Goal: Task Accomplishment & Management: Manage account settings

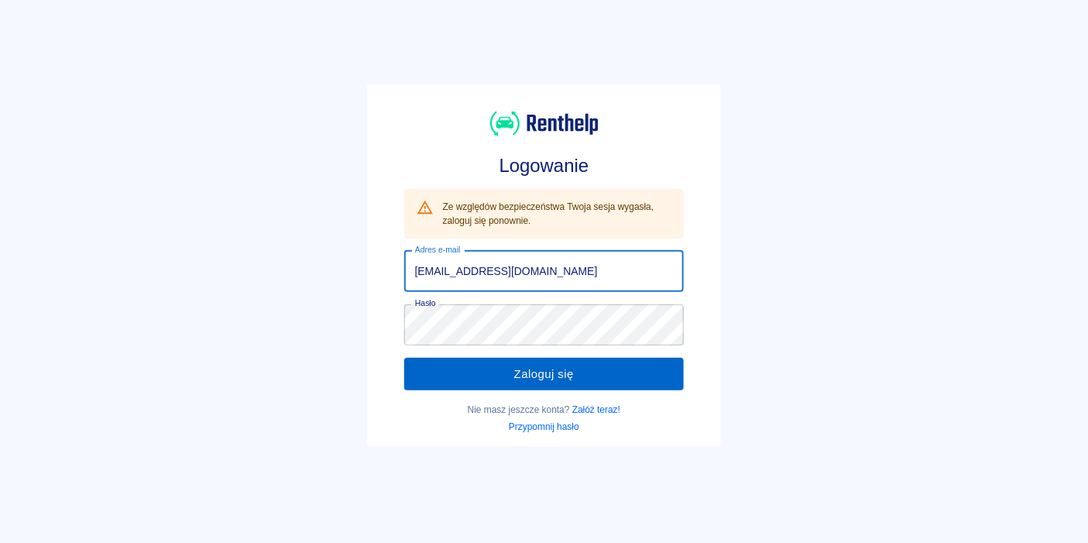
click at [493, 381] on button "Zaloguj się" at bounding box center [544, 374] width 280 height 33
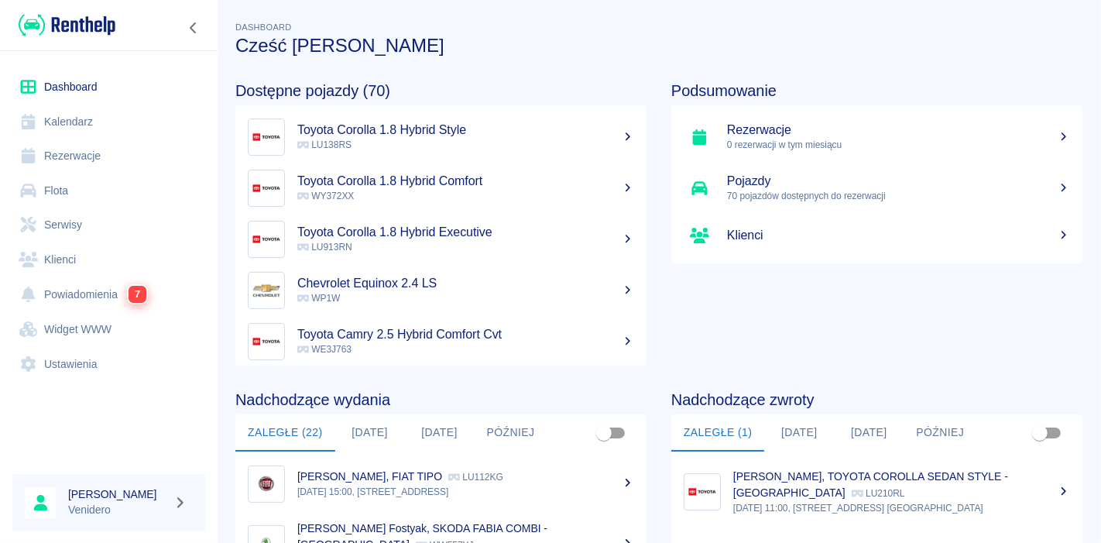
click at [46, 190] on link "Flota" at bounding box center [108, 190] width 193 height 35
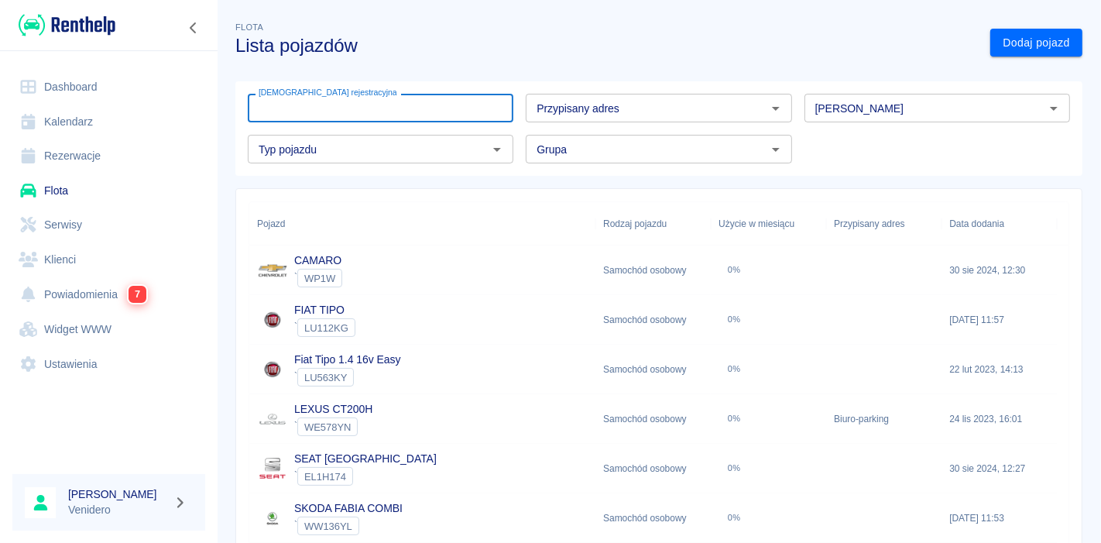
click at [367, 112] on input "[DEMOGRAPHIC_DATA] rejestracyjna" at bounding box center [381, 108] width 266 height 29
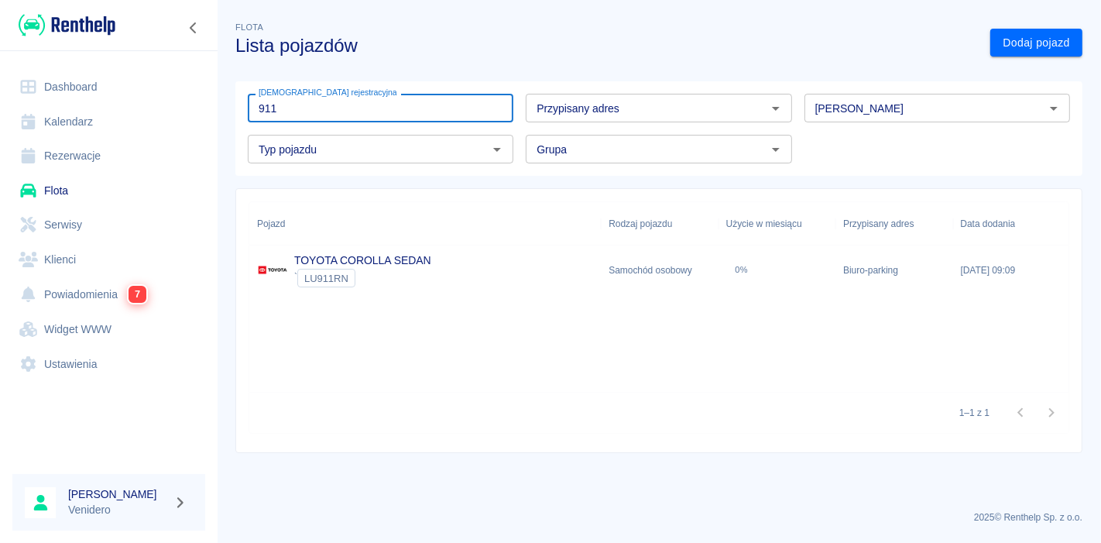
type input "911"
click at [336, 264] on link "TOYOTA COROLLA SEDAN" at bounding box center [362, 260] width 137 height 12
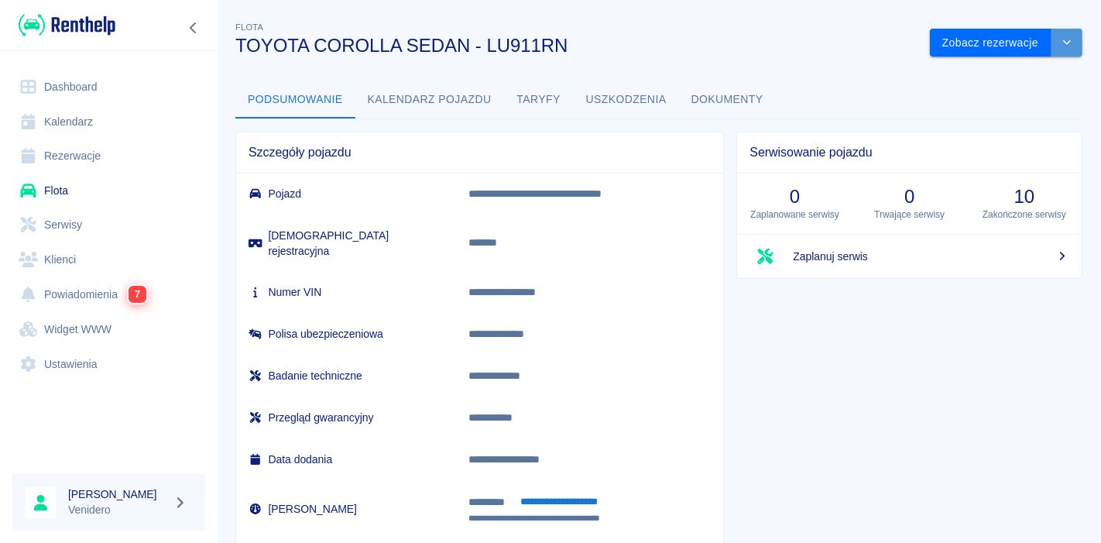
click at [1055, 50] on button "drop-down" at bounding box center [1066, 43] width 31 height 29
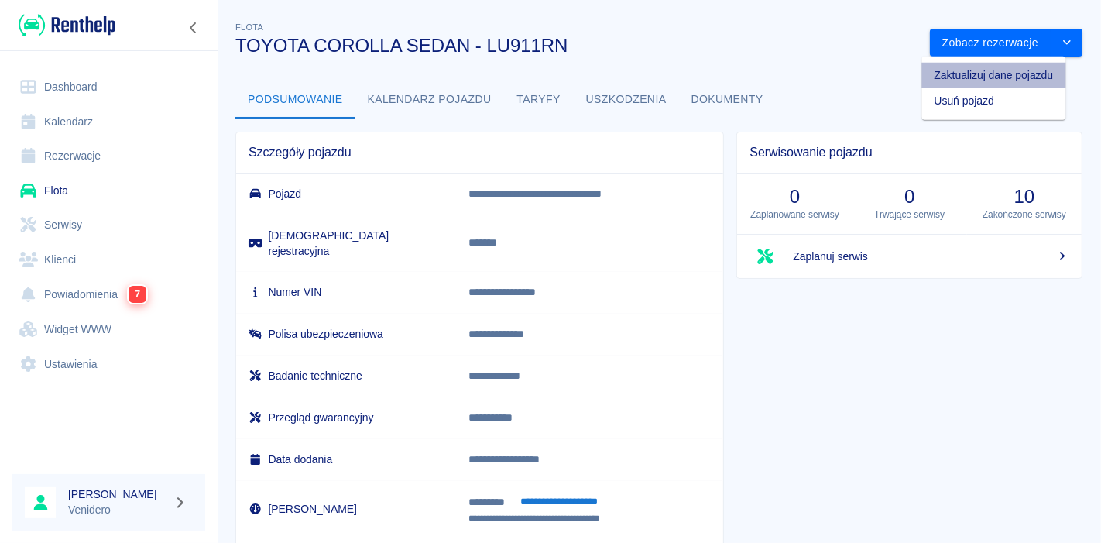
click at [1019, 72] on li "Zaktualizuj dane pojazdu" at bounding box center [994, 76] width 144 height 26
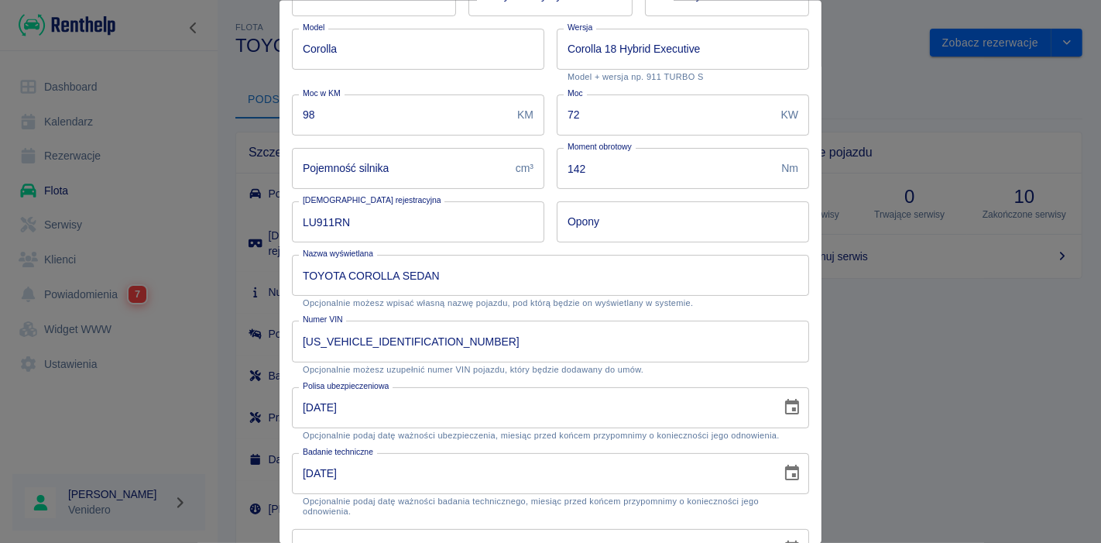
scroll to position [185, 0]
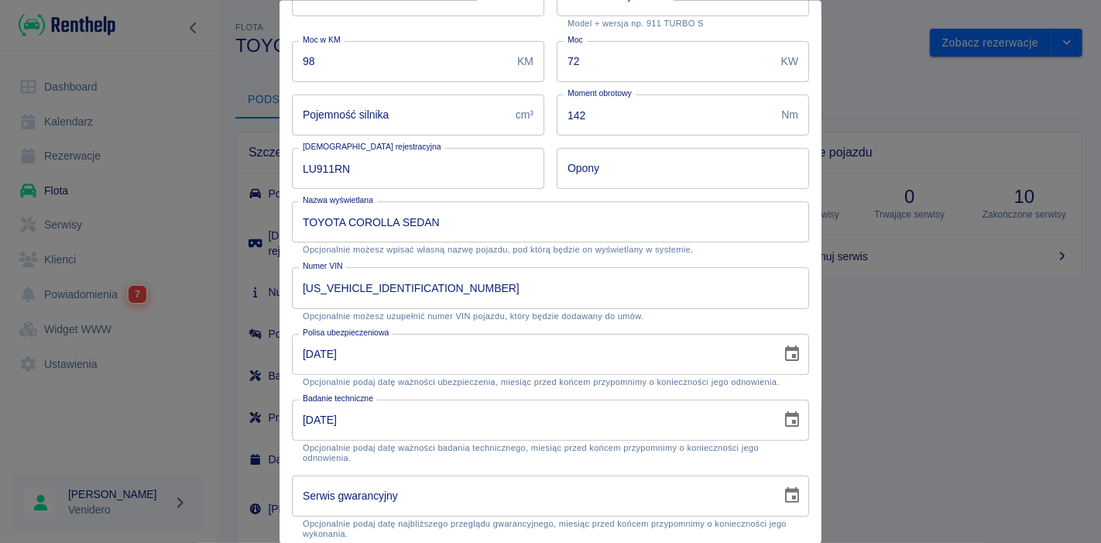
click at [785, 349] on icon "Choose date, selected date is 31 sie 2025" at bounding box center [792, 352] width 14 height 15
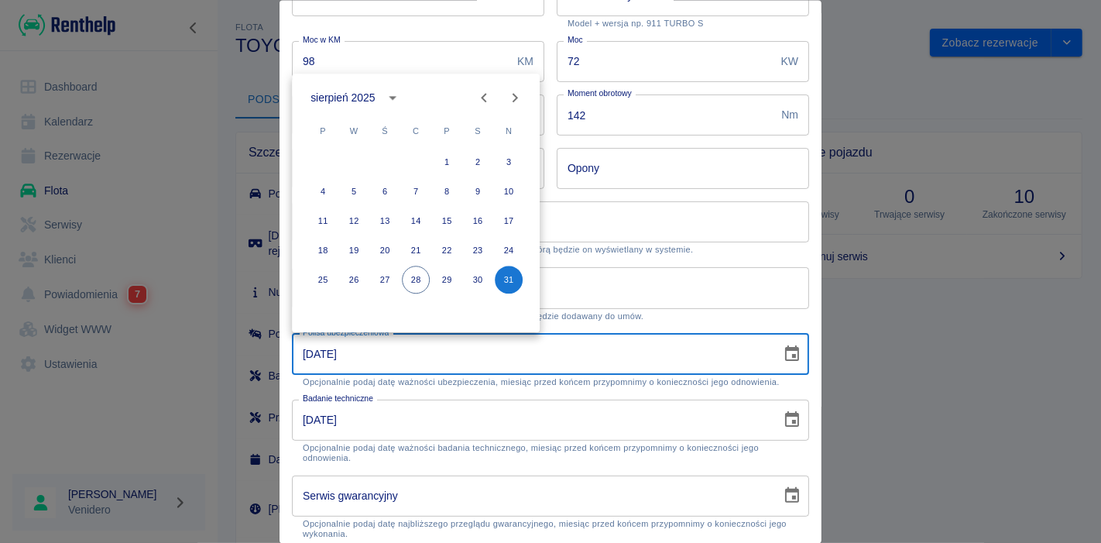
click at [393, 95] on icon "calendar view is open, switch to year view" at bounding box center [393, 97] width 19 height 19
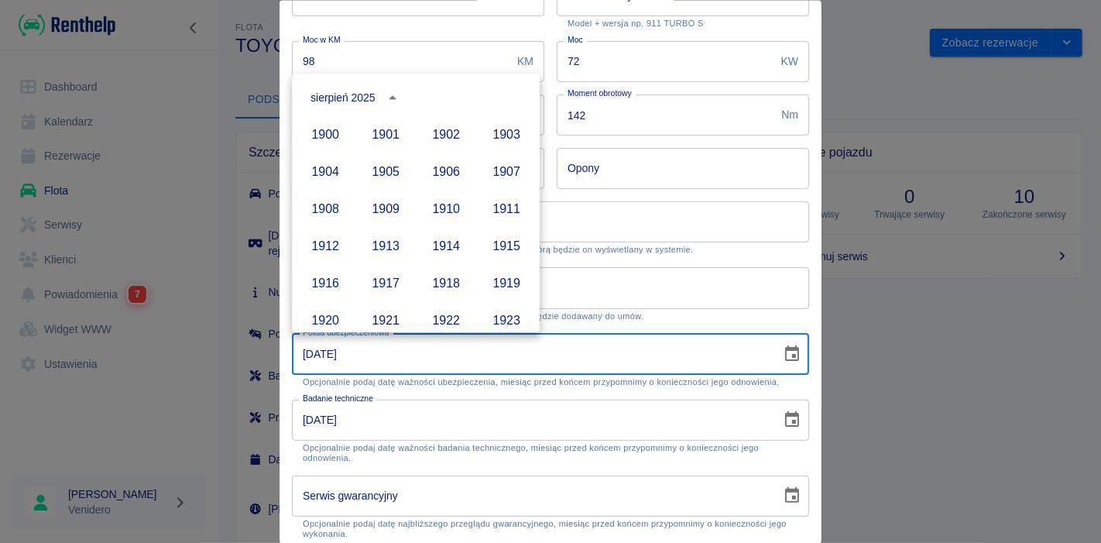
scroll to position [1062, 0]
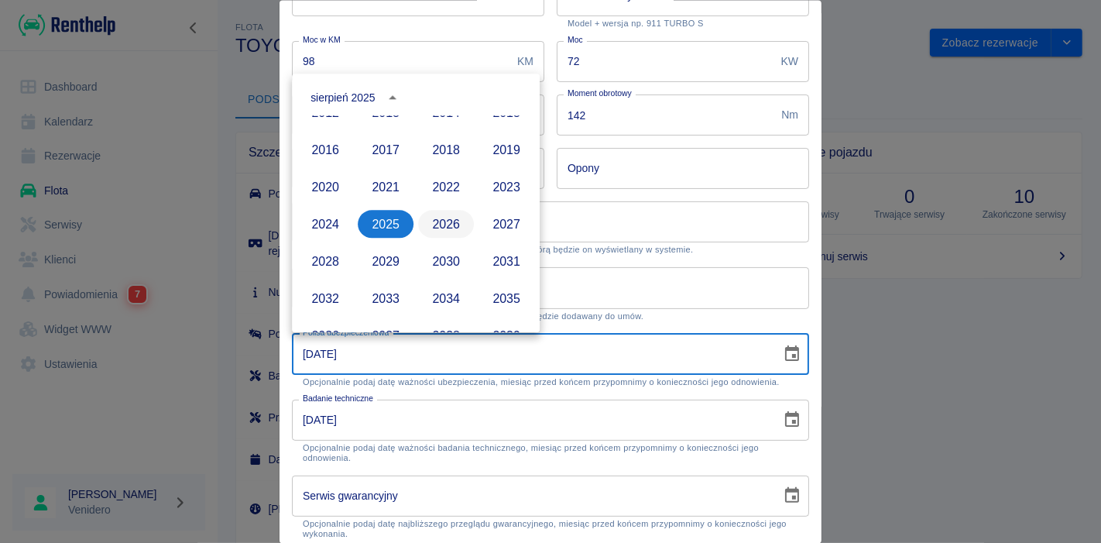
click at [437, 217] on button "2026" at bounding box center [446, 224] width 56 height 28
type input "[DATE]"
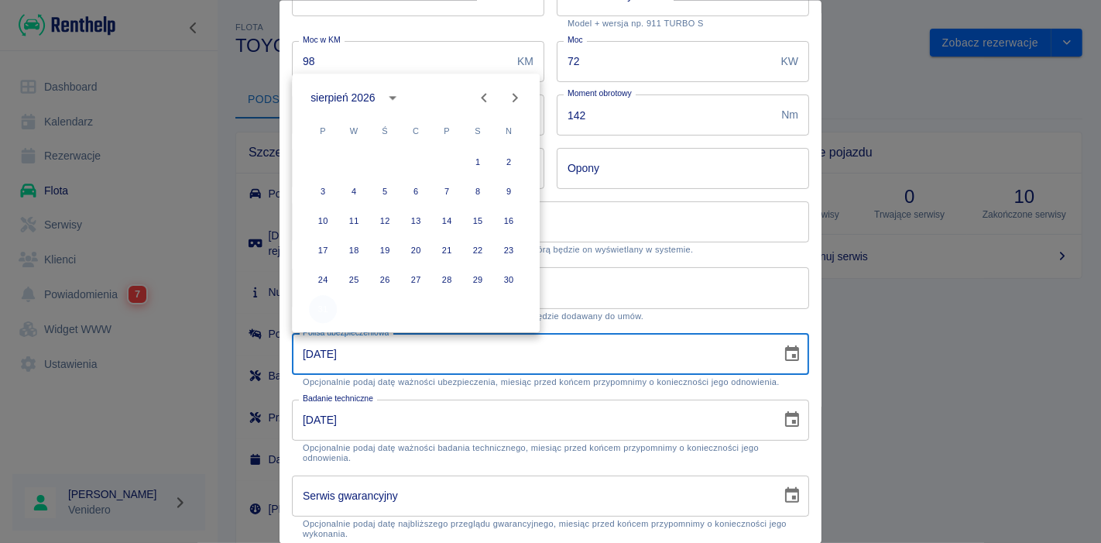
click at [322, 307] on button "31" at bounding box center [323, 309] width 28 height 28
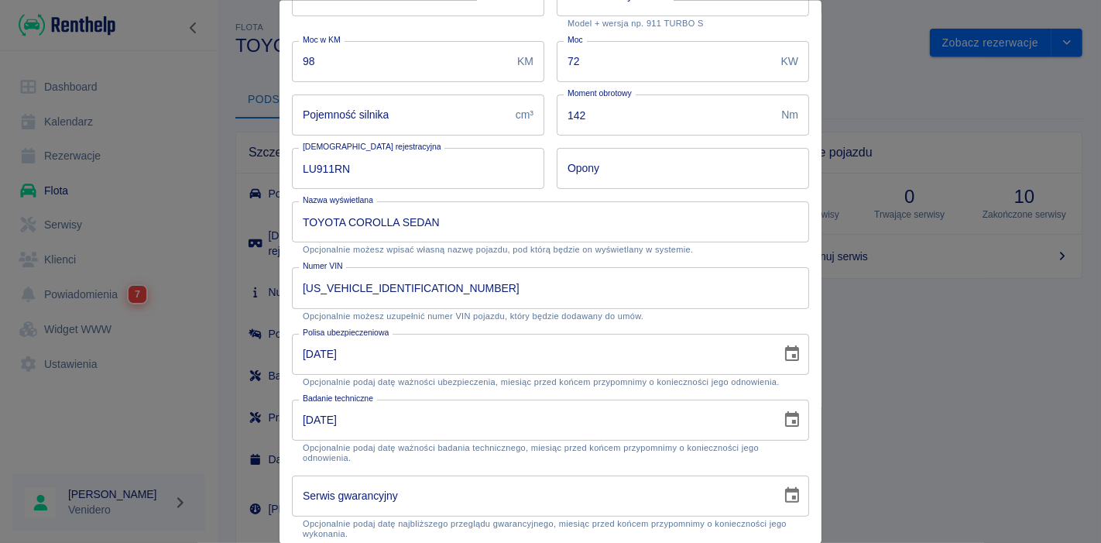
scroll to position [305, 0]
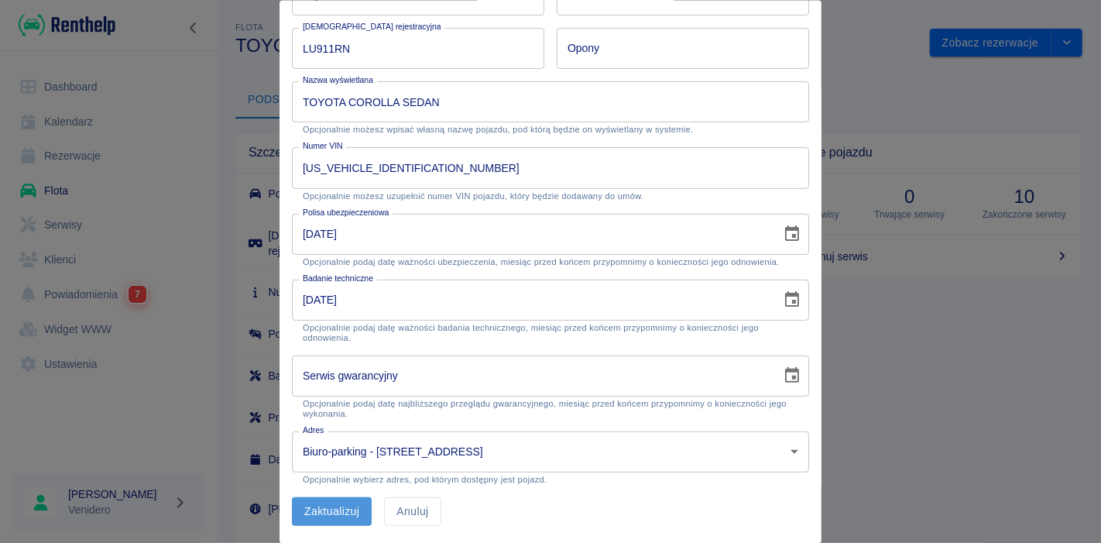
click at [323, 515] on button "Zaktualizuj" at bounding box center [332, 511] width 80 height 29
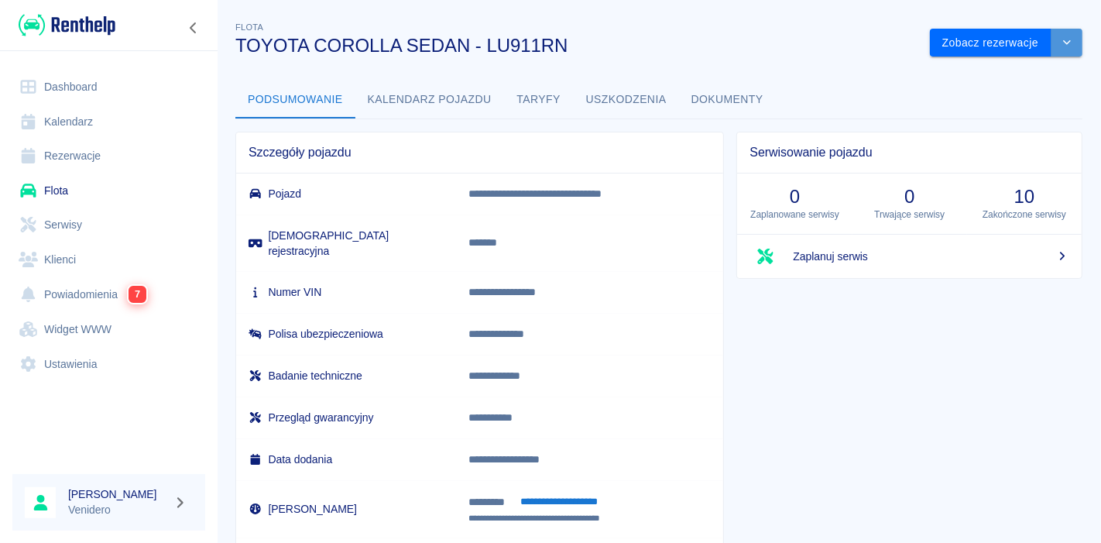
click at [1061, 43] on icon "drop-down" at bounding box center [1067, 42] width 12 height 10
click at [979, 76] on li "Zaktualizuj dane pojazdu" at bounding box center [994, 76] width 144 height 26
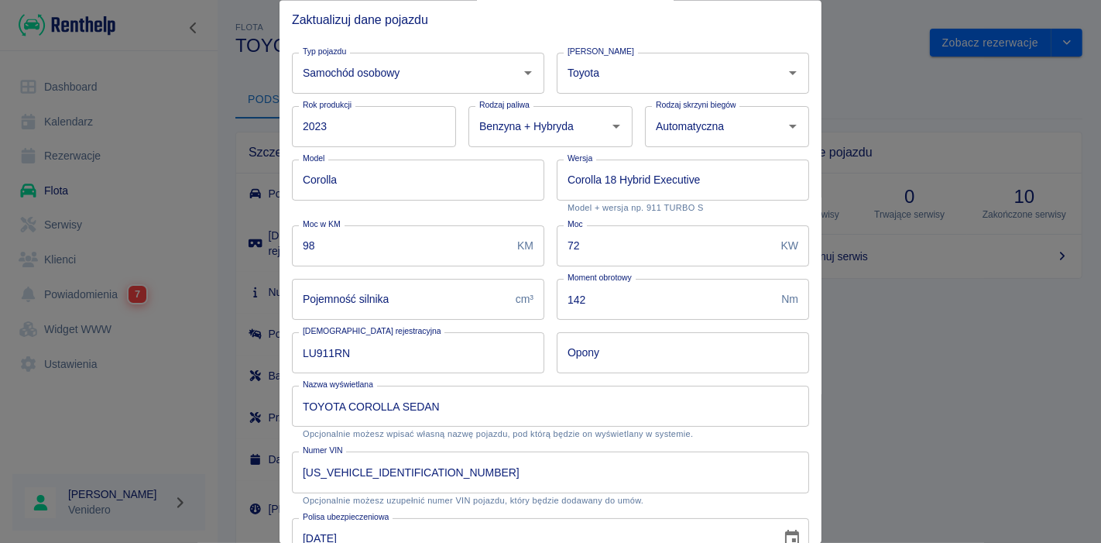
drag, startPoint x: 1096, startPoint y: 113, endPoint x: 1093, endPoint y: 334, distance: 220.7
click at [1093, 334] on div at bounding box center [550, 271] width 1101 height 543
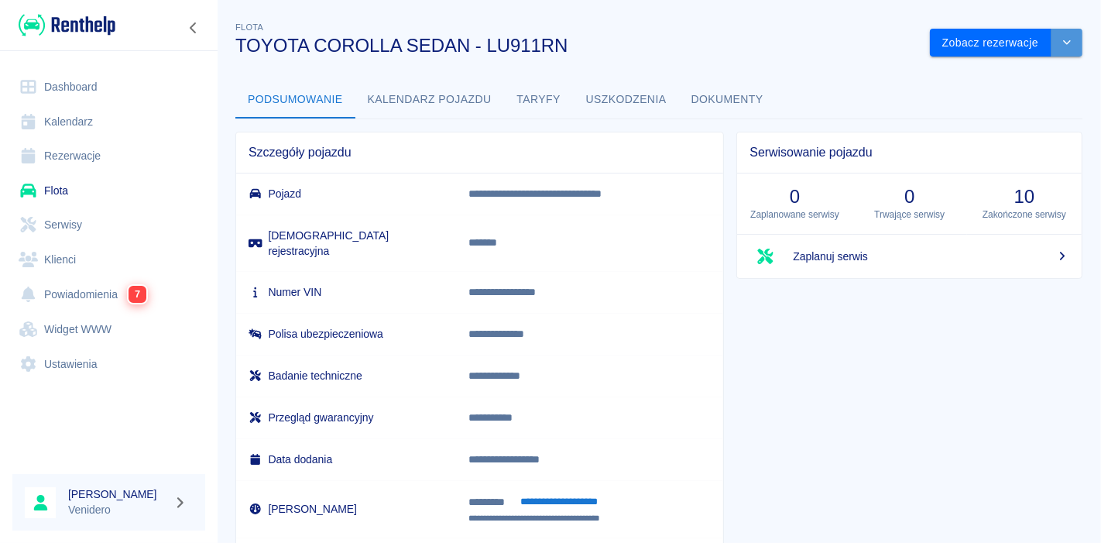
click at [1061, 41] on icon "drop-down" at bounding box center [1067, 42] width 12 height 10
click at [960, 76] on li "Zaktualizuj dane pojazdu" at bounding box center [994, 76] width 144 height 26
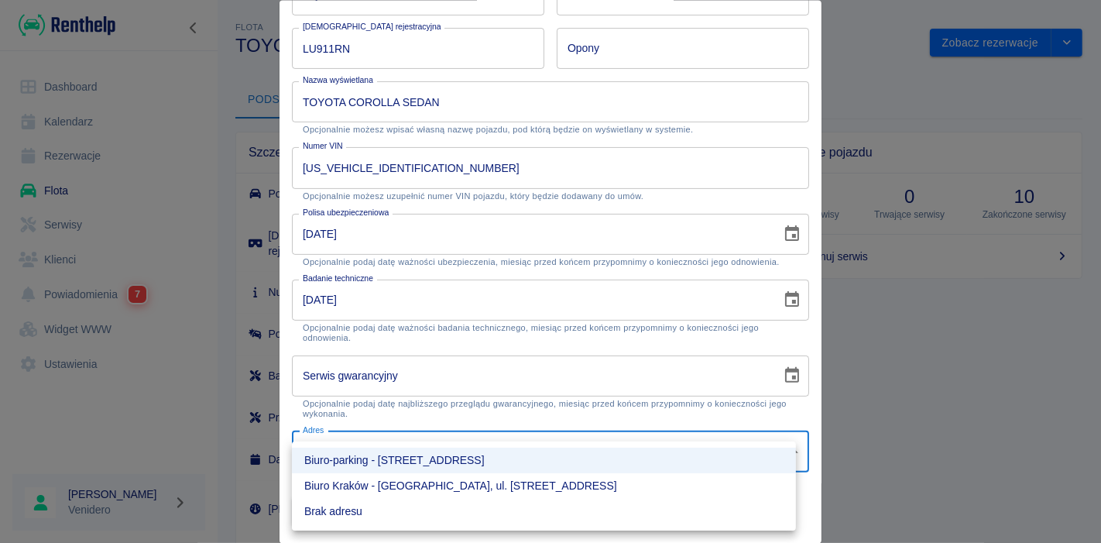
click at [775, 445] on body "**********" at bounding box center [550, 271] width 1101 height 543
click at [446, 486] on li "Biuro Kraków - [GEOGRAPHIC_DATA], ul. [STREET_ADDRESS]" at bounding box center [544, 486] width 504 height 26
type input "3f50a04f-11c0-4bbd-8ad9-a0bf8270ece0"
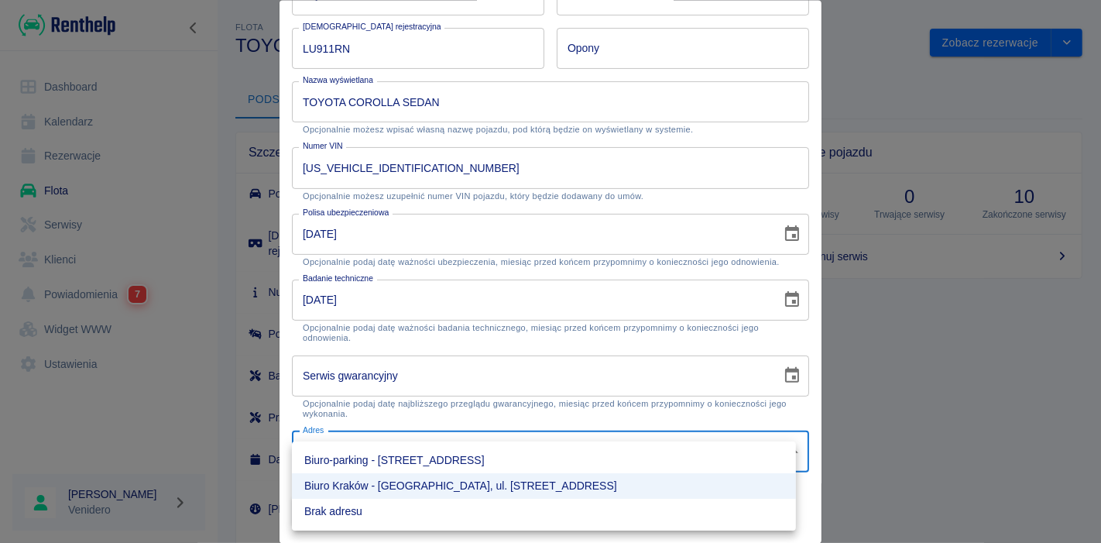
click at [543, 454] on body "**********" at bounding box center [550, 271] width 1101 height 543
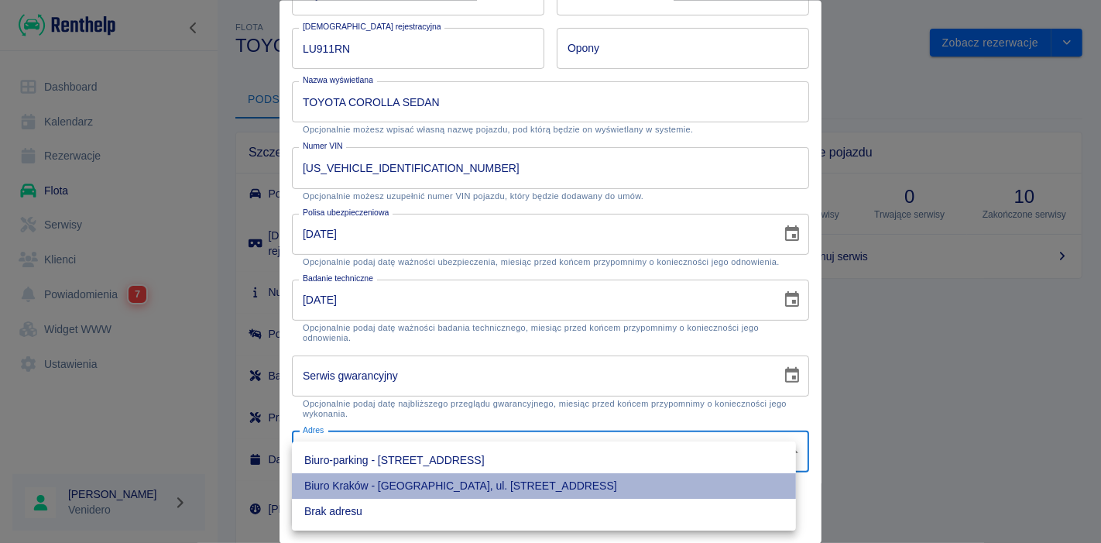
click at [505, 486] on li "Biuro Kraków - [GEOGRAPHIC_DATA], ul. [STREET_ADDRESS]" at bounding box center [544, 486] width 504 height 26
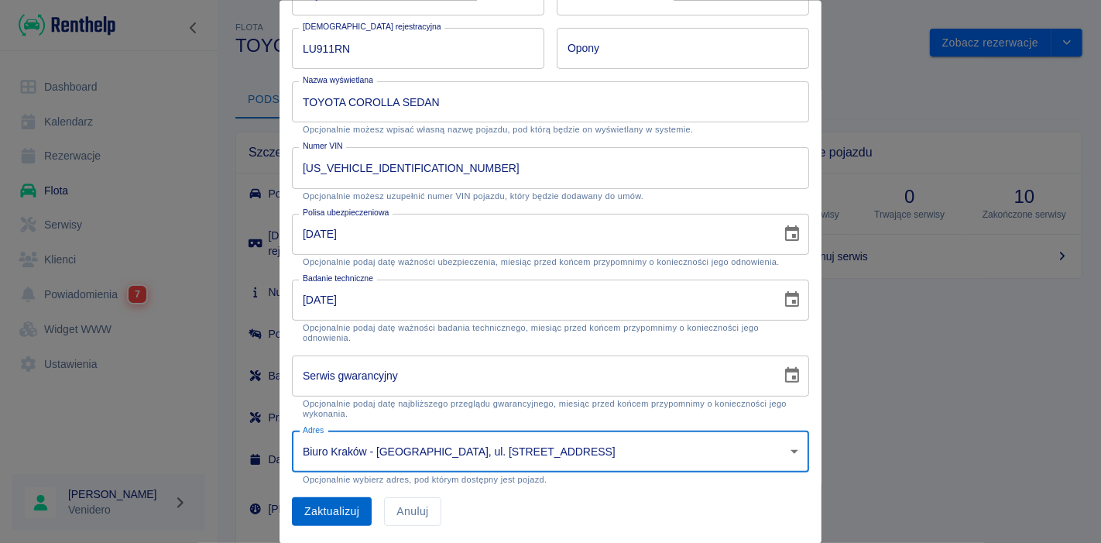
click at [320, 513] on button "Zaktualizuj" at bounding box center [332, 511] width 80 height 29
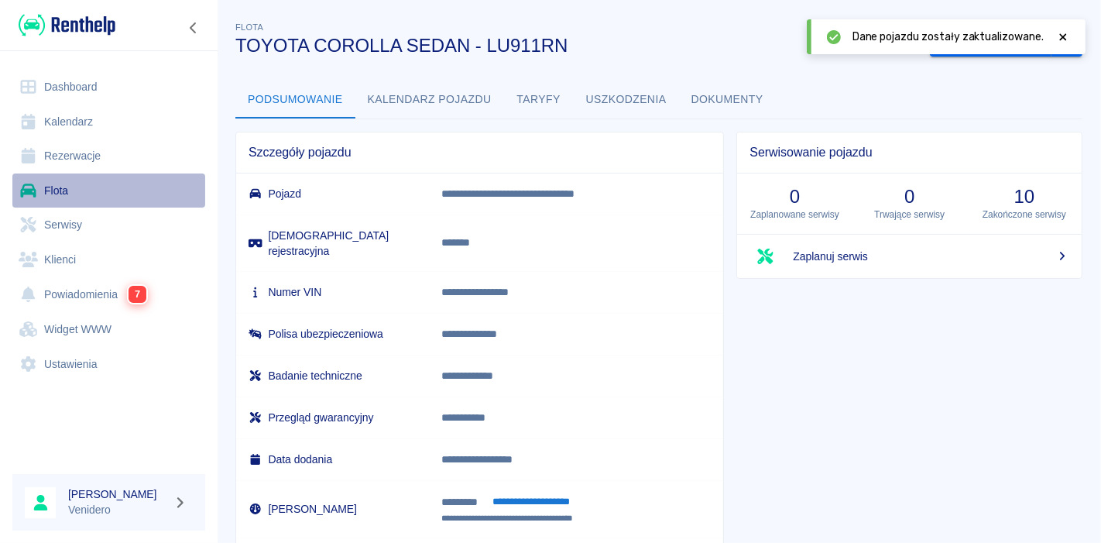
click at [57, 187] on link "Flota" at bounding box center [108, 190] width 193 height 35
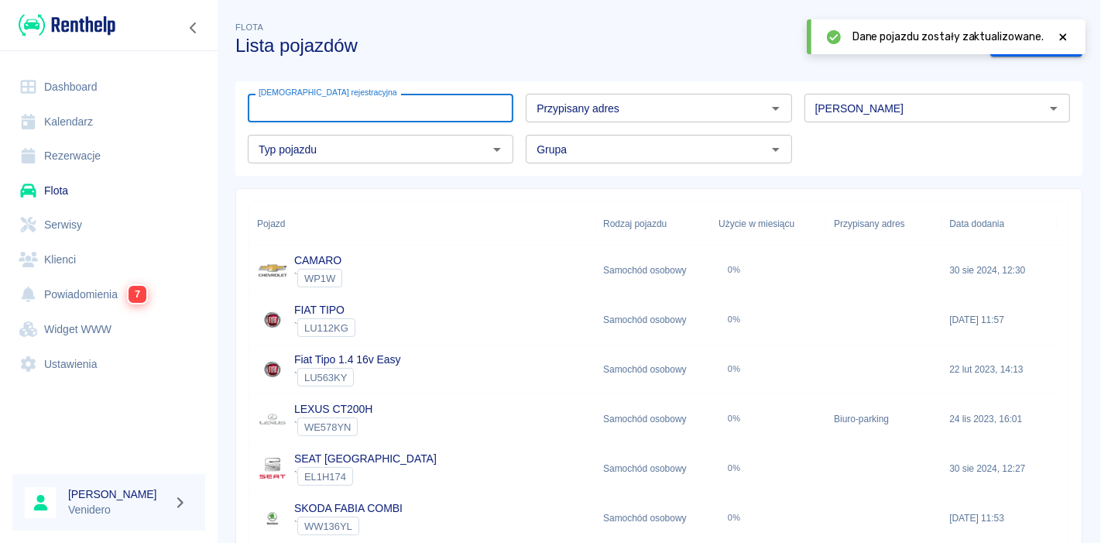
click at [388, 117] on input "[DEMOGRAPHIC_DATA] rejestracyjna" at bounding box center [381, 108] width 266 height 29
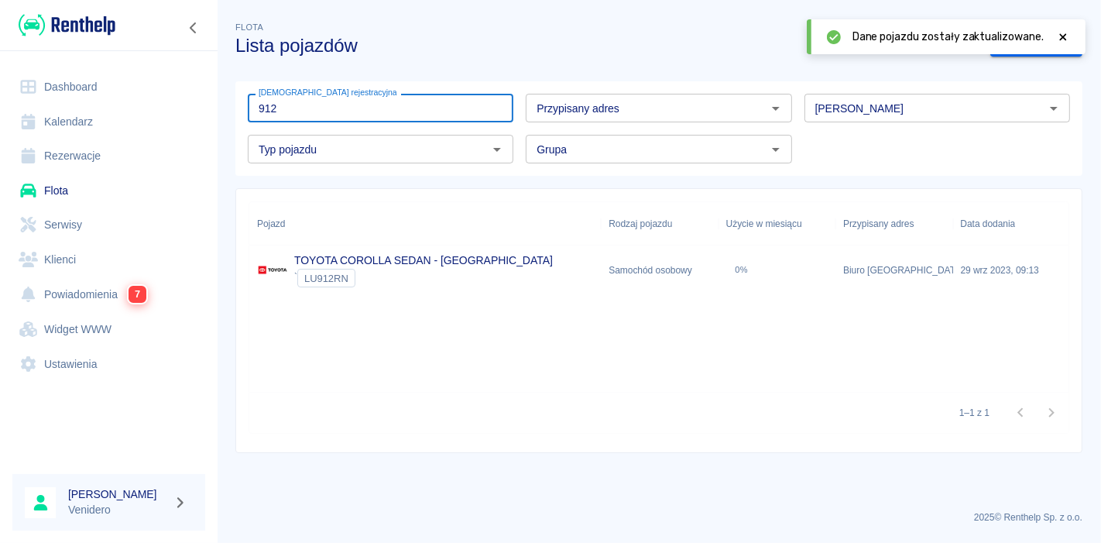
type input "912"
click at [331, 259] on link "TOYOTA COROLLA SEDAN - [GEOGRAPHIC_DATA]" at bounding box center [423, 260] width 259 height 12
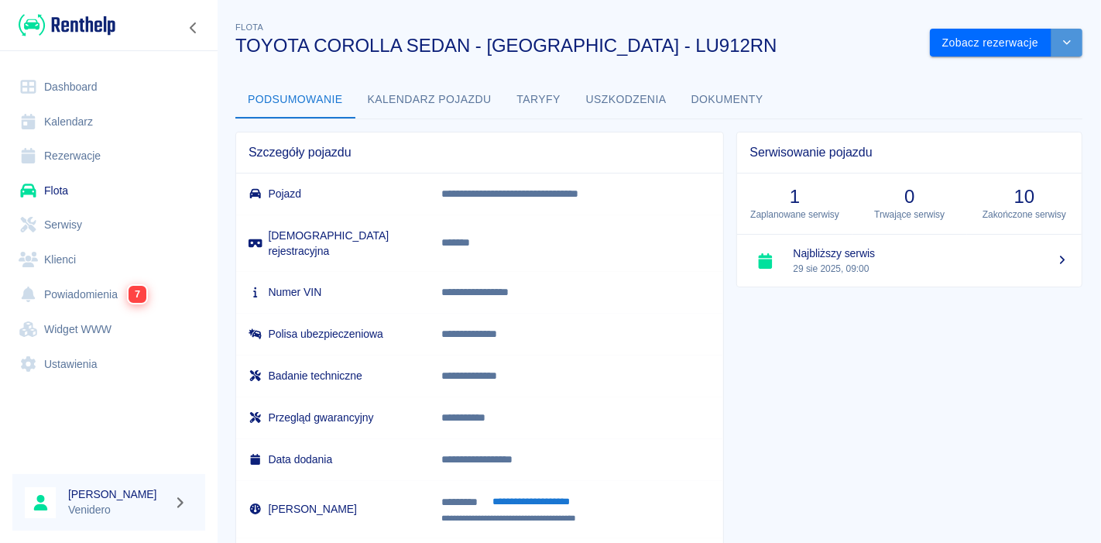
click at [1061, 43] on icon "drop-down" at bounding box center [1067, 42] width 12 height 10
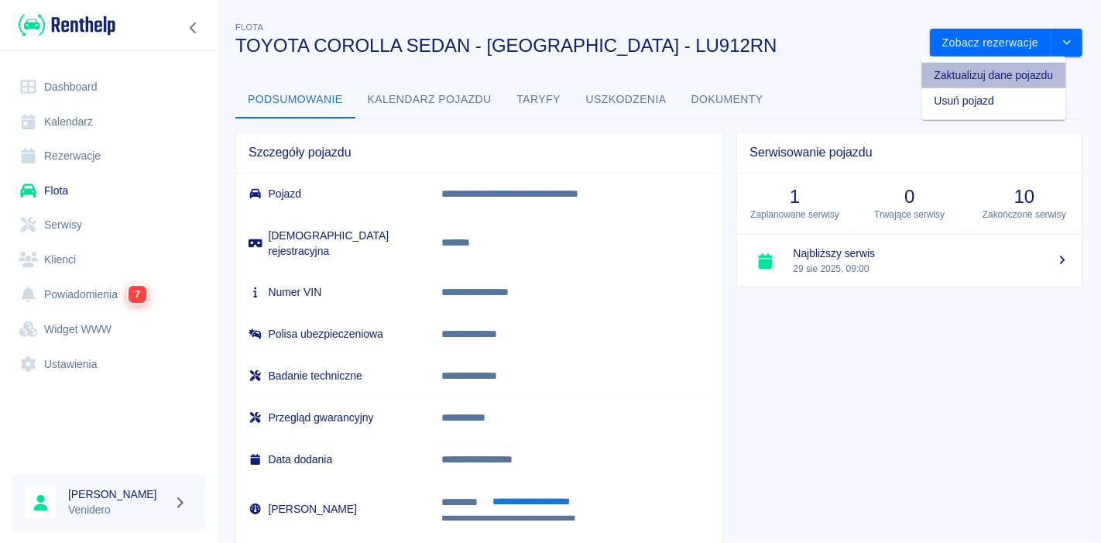
click at [995, 75] on li "Zaktualizuj dane pojazdu" at bounding box center [994, 76] width 144 height 26
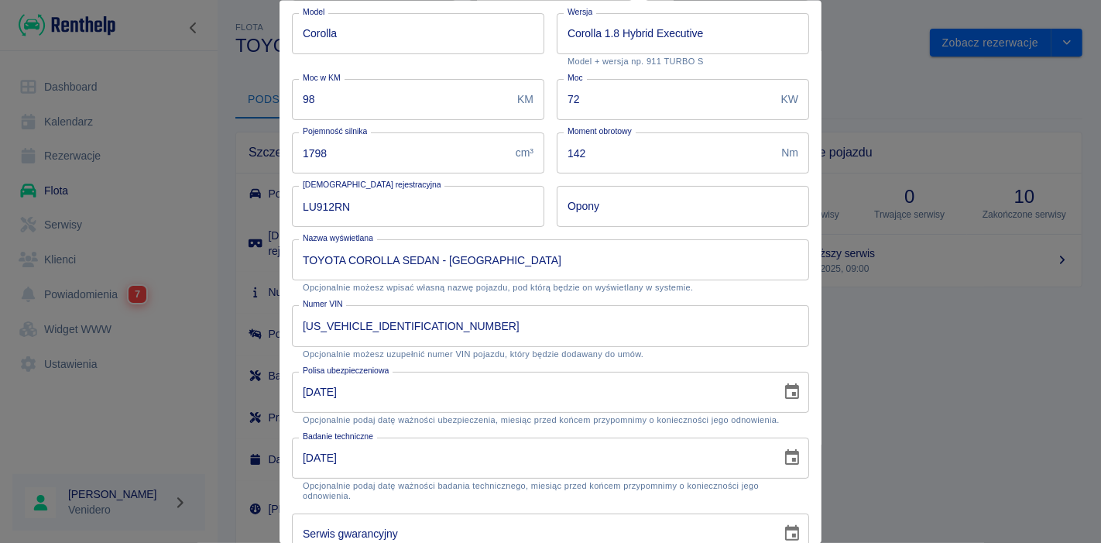
scroll to position [305, 0]
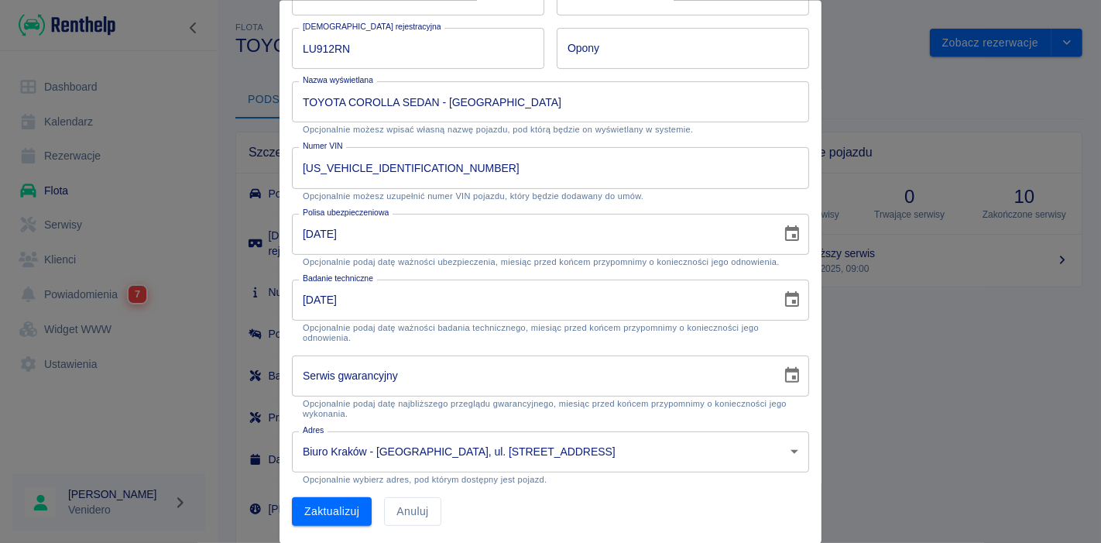
click at [783, 235] on icon "Choose date, selected date is 31 sie 2025" at bounding box center [792, 234] width 19 height 19
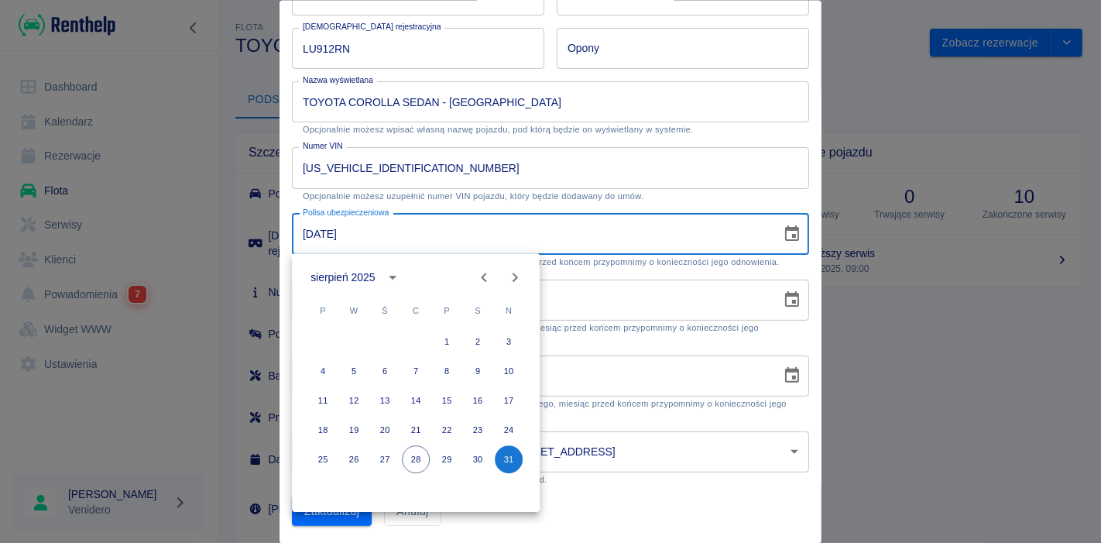
click at [386, 276] on icon "calendar view is open, switch to year view" at bounding box center [393, 277] width 19 height 19
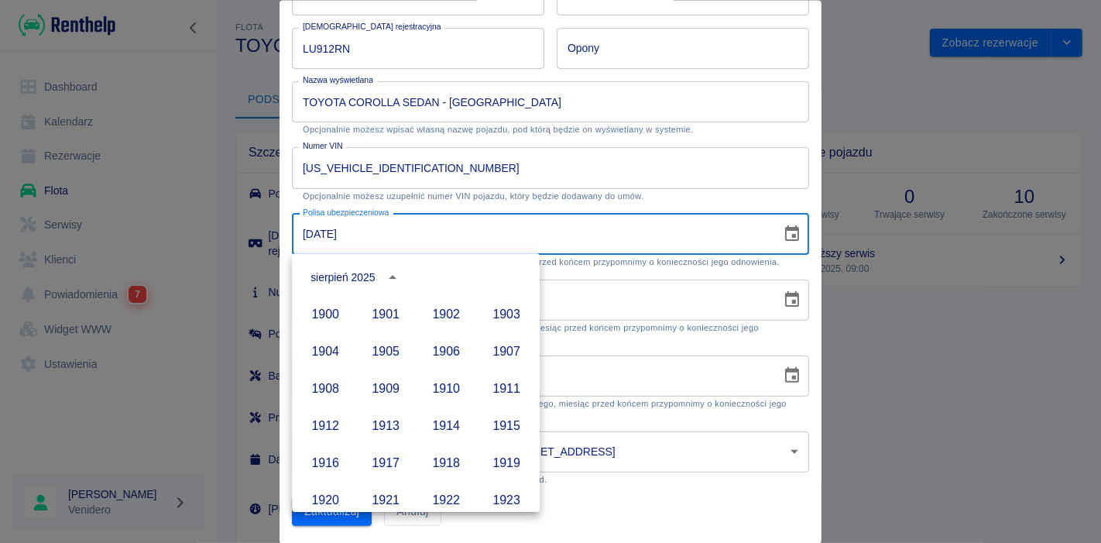
scroll to position [1062, 0]
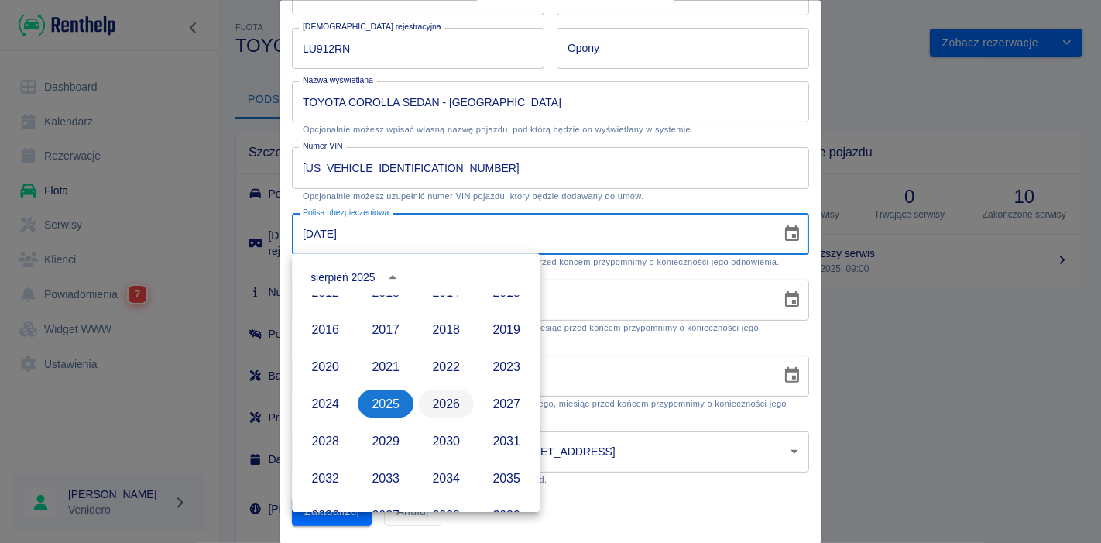
click at [437, 404] on button "2026" at bounding box center [446, 403] width 56 height 28
type input "[DATE]"
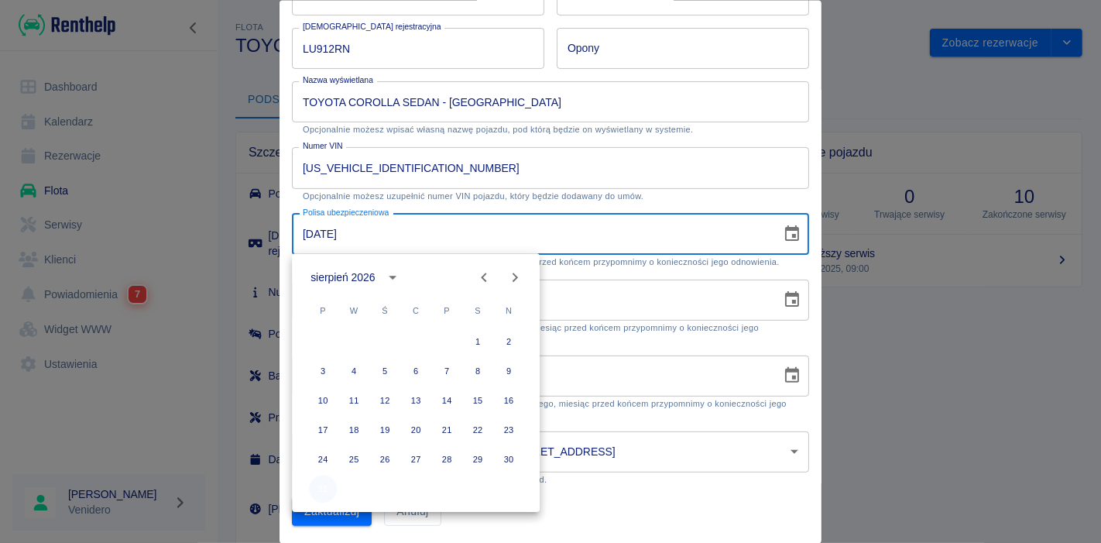
click at [328, 489] on button "31" at bounding box center [323, 489] width 28 height 28
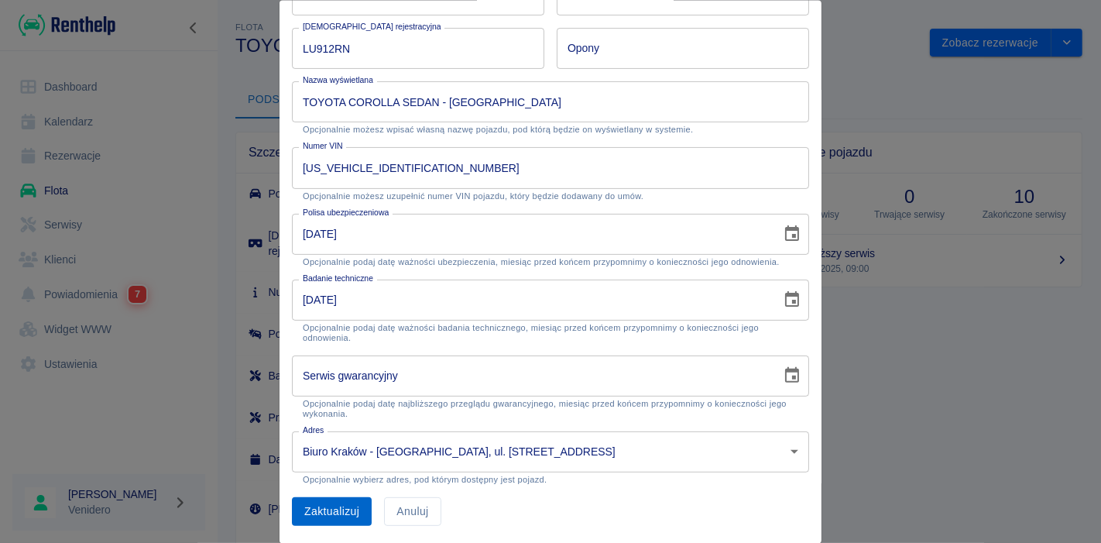
click at [322, 511] on button "Zaktualizuj" at bounding box center [332, 511] width 80 height 29
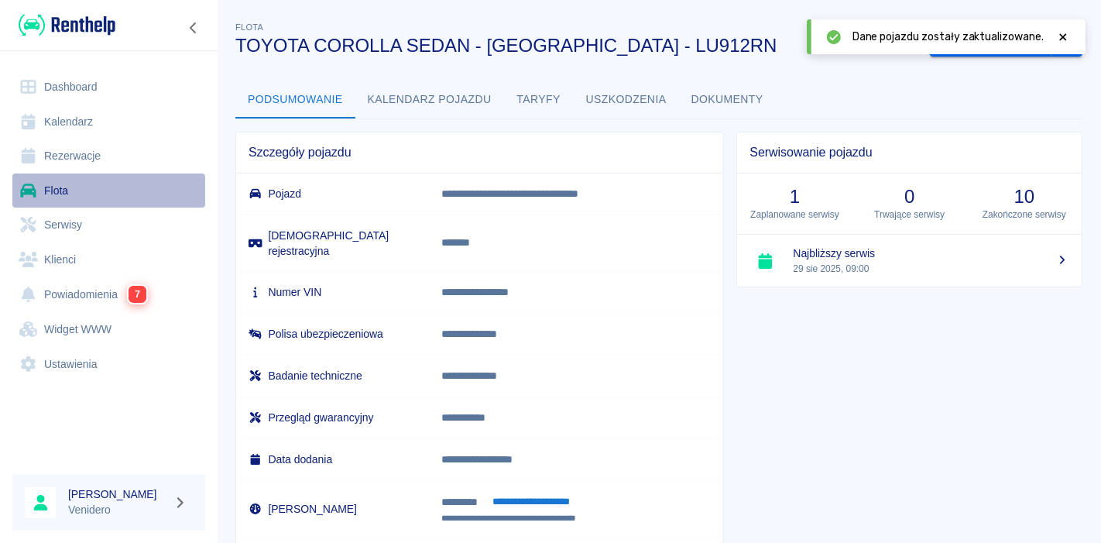
click at [50, 192] on link "Flota" at bounding box center [108, 190] width 193 height 35
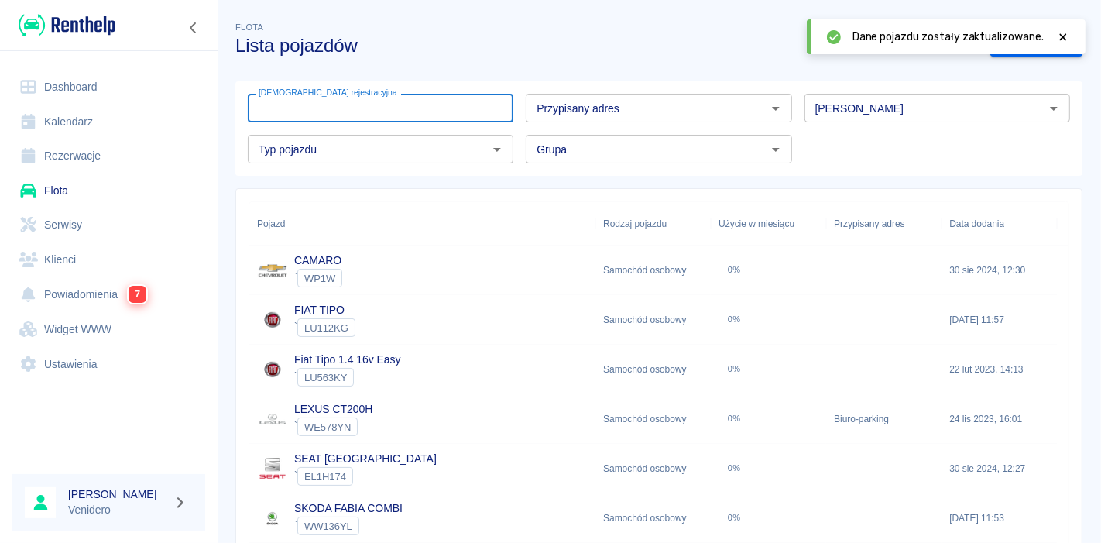
click at [342, 106] on input "[DEMOGRAPHIC_DATA] rejestracyjna" at bounding box center [381, 108] width 266 height 29
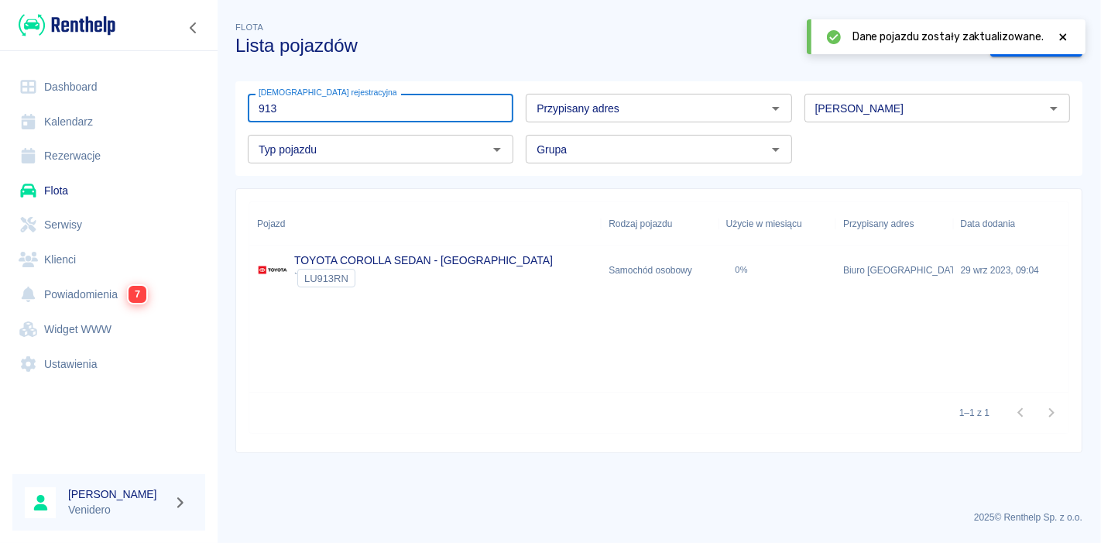
type input "913"
click at [338, 265] on link "TOYOTA COROLLA SEDAN - [GEOGRAPHIC_DATA]" at bounding box center [423, 260] width 259 height 12
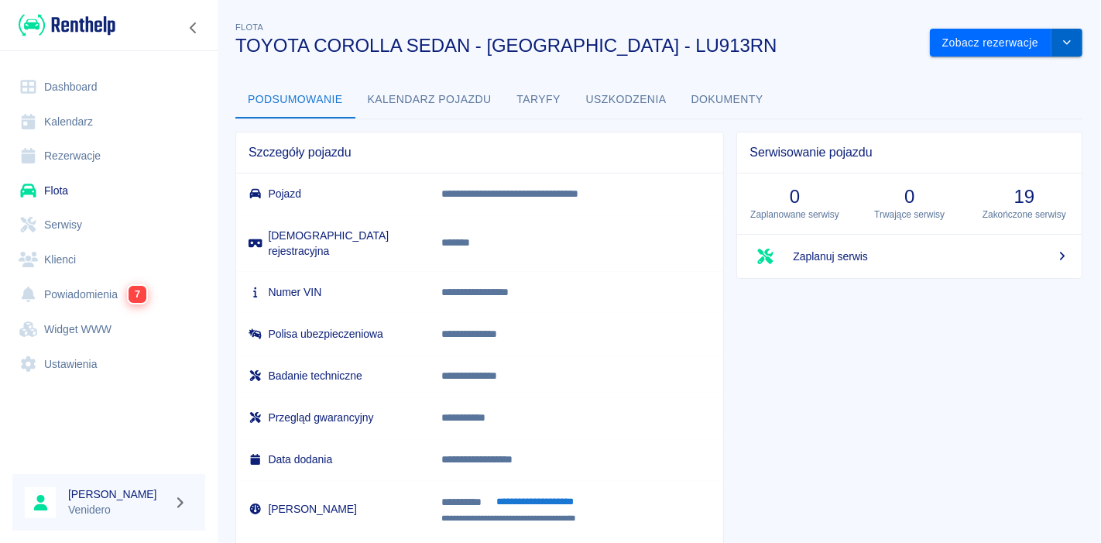
click at [1061, 39] on icon "drop-down" at bounding box center [1067, 42] width 12 height 10
click at [1003, 71] on li "Zaktualizuj dane pojazdu" at bounding box center [994, 76] width 144 height 26
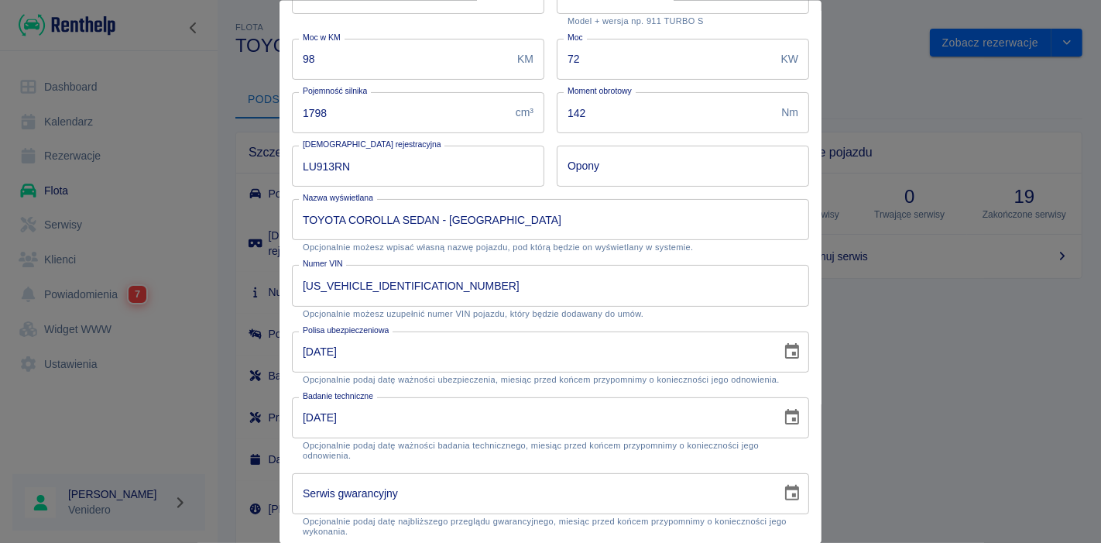
scroll to position [305, 0]
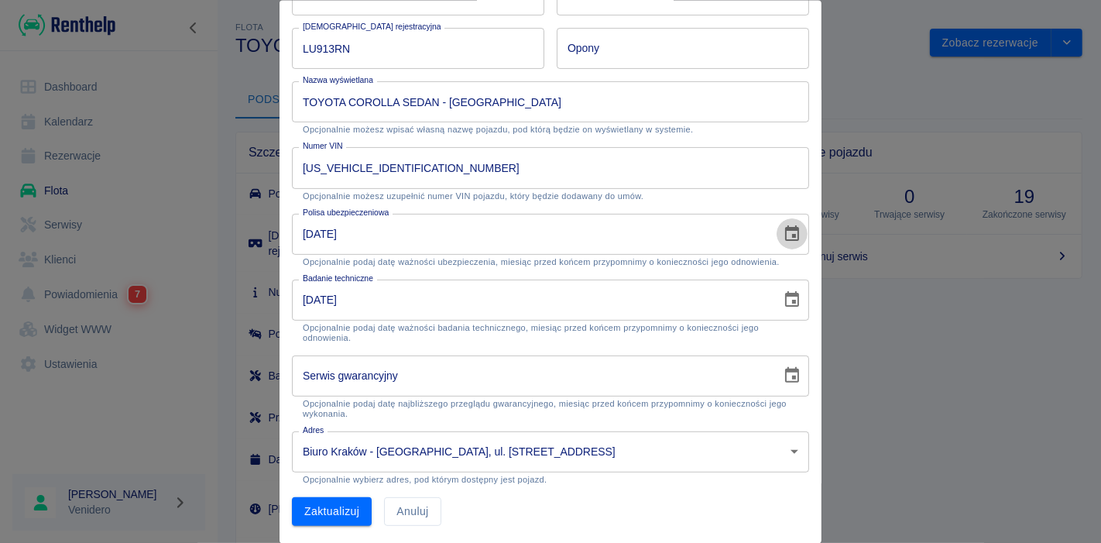
click at [783, 231] on icon "Choose date, selected date is 31 sie 2025" at bounding box center [792, 234] width 19 height 19
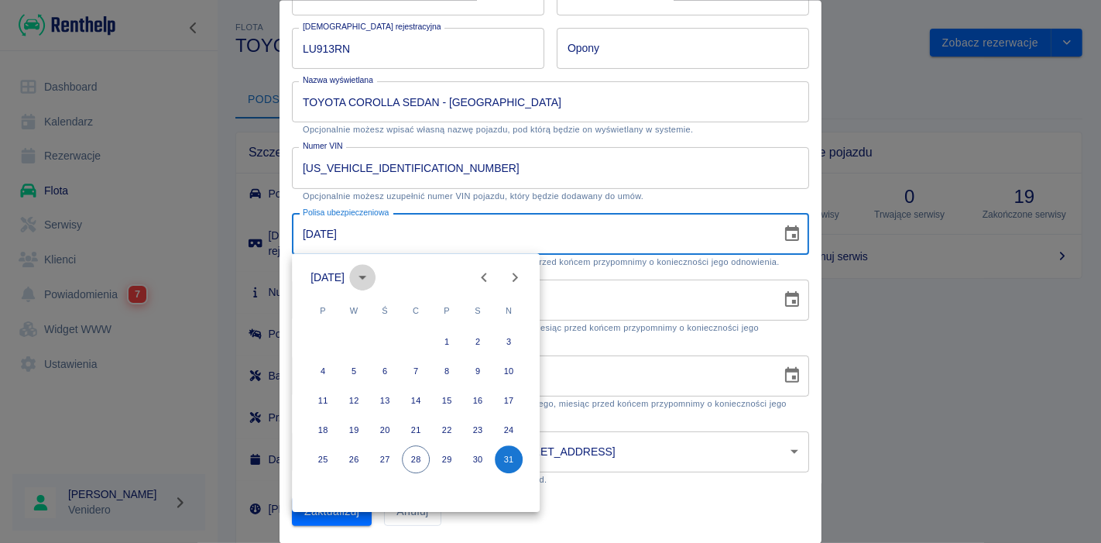
click at [372, 275] on icon "calendar view is open, switch to year view" at bounding box center [362, 277] width 19 height 19
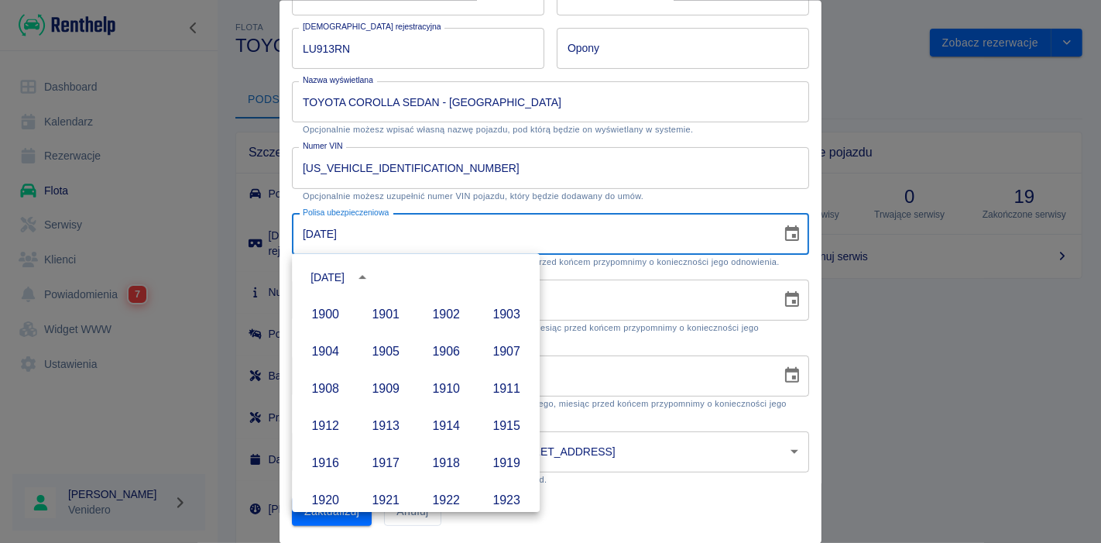
scroll to position [1062, 0]
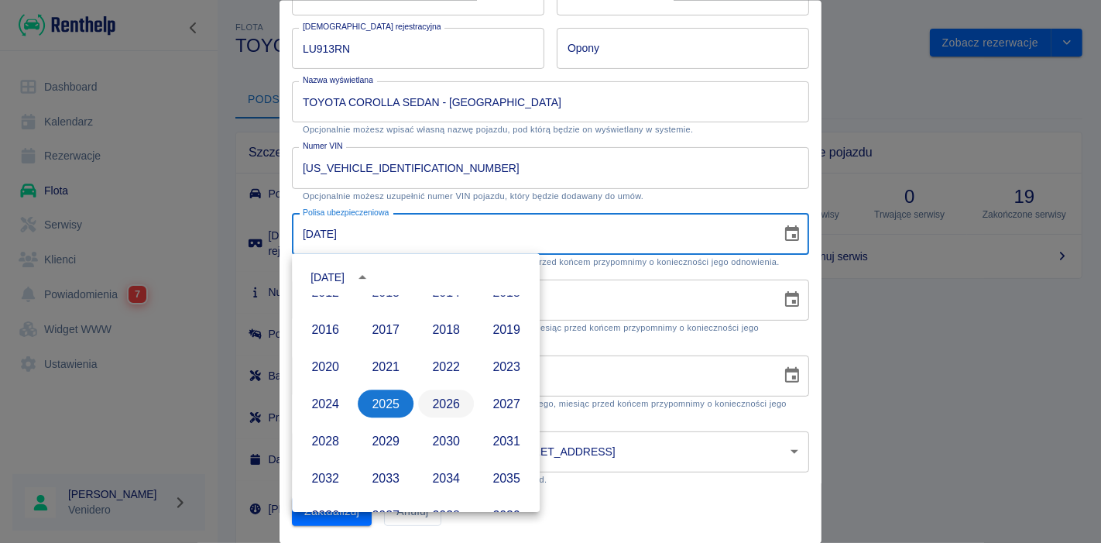
click at [430, 406] on button "2026" at bounding box center [446, 403] width 56 height 28
type input "[DATE]"
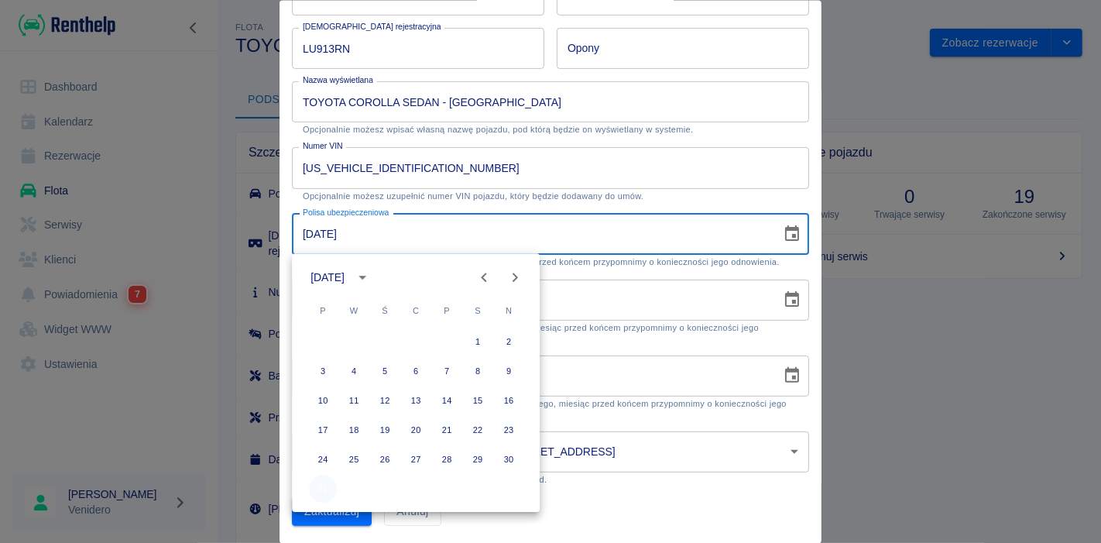
click at [321, 489] on button "31" at bounding box center [323, 489] width 28 height 28
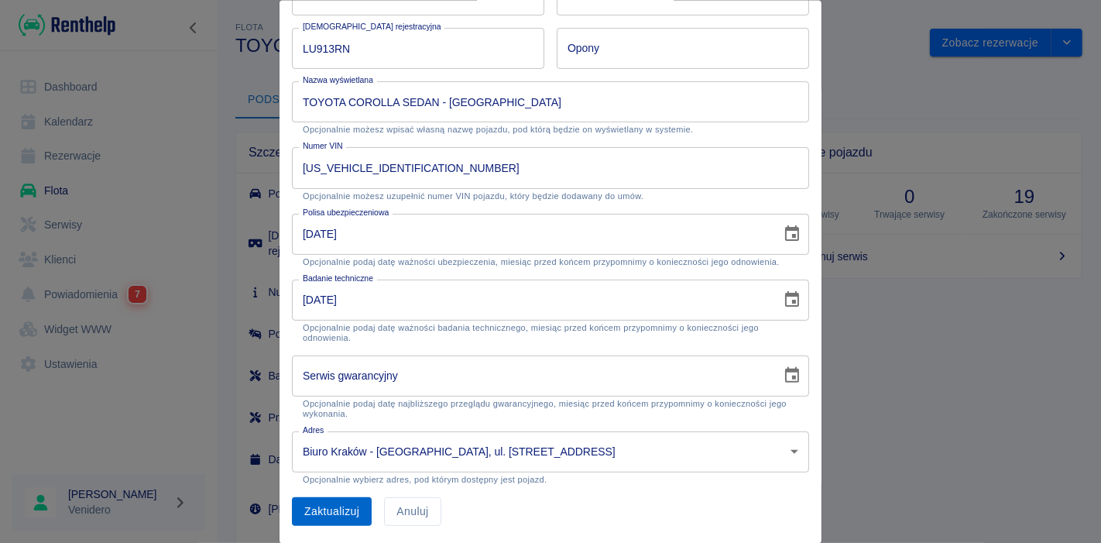
click at [307, 509] on button "Zaktualizuj" at bounding box center [332, 511] width 80 height 29
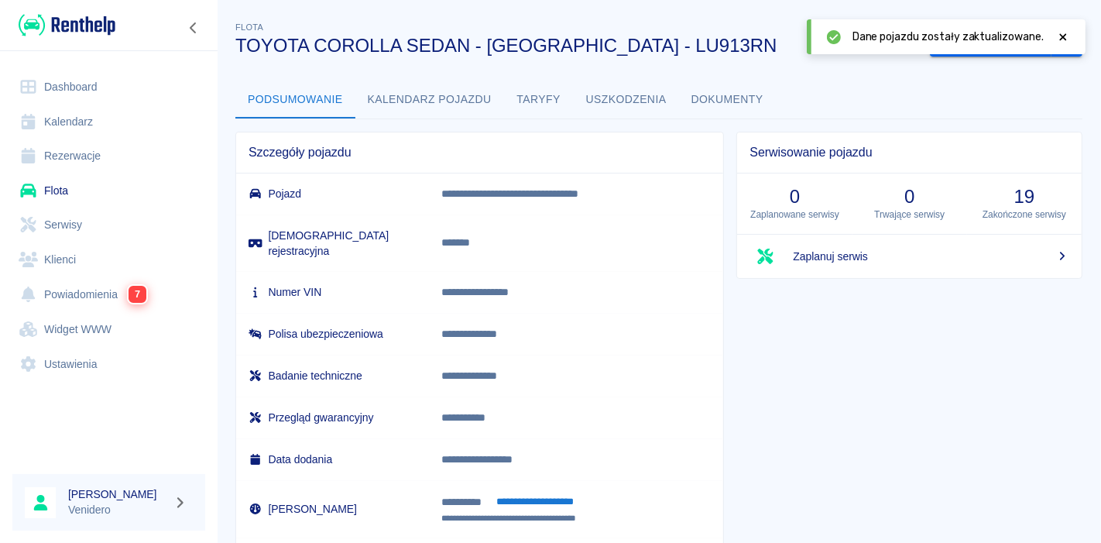
click at [55, 185] on link "Flota" at bounding box center [108, 190] width 193 height 35
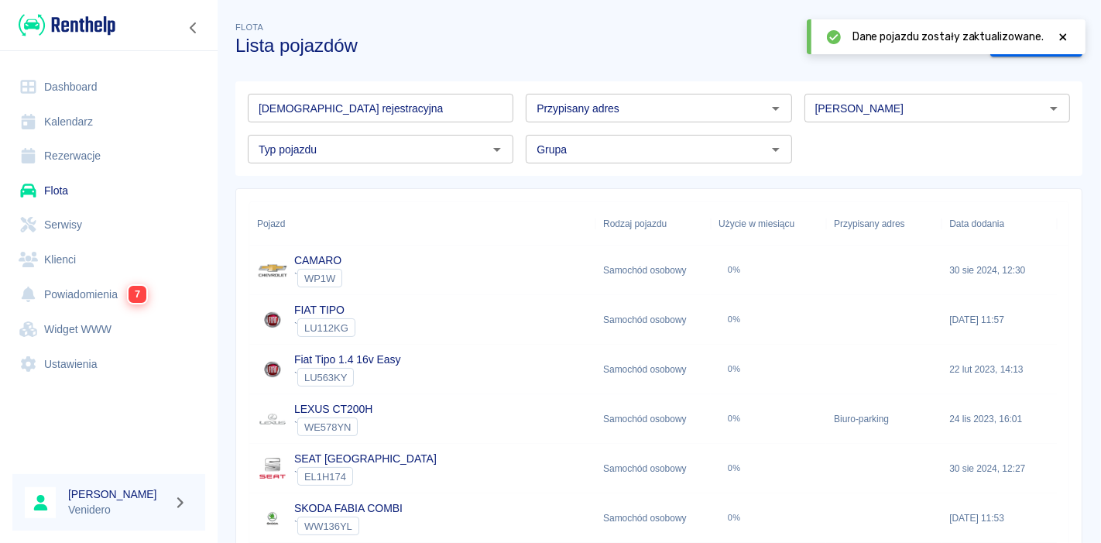
click at [372, 113] on input "[DEMOGRAPHIC_DATA] rejestracyjna" at bounding box center [381, 108] width 266 height 29
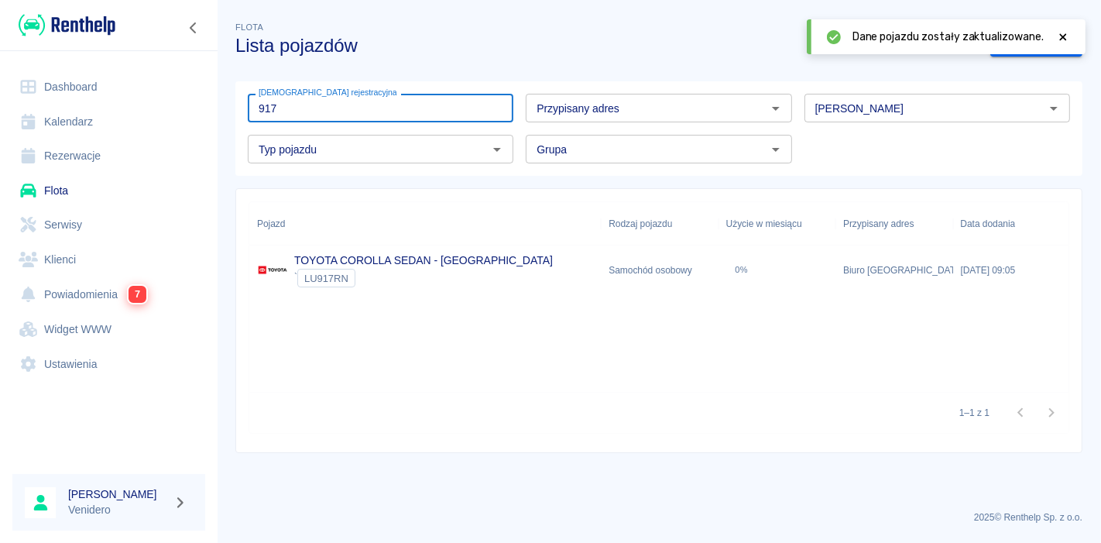
type input "917"
click at [348, 266] on link "TOYOTA COROLLA SEDAN - [GEOGRAPHIC_DATA]" at bounding box center [423, 260] width 259 height 12
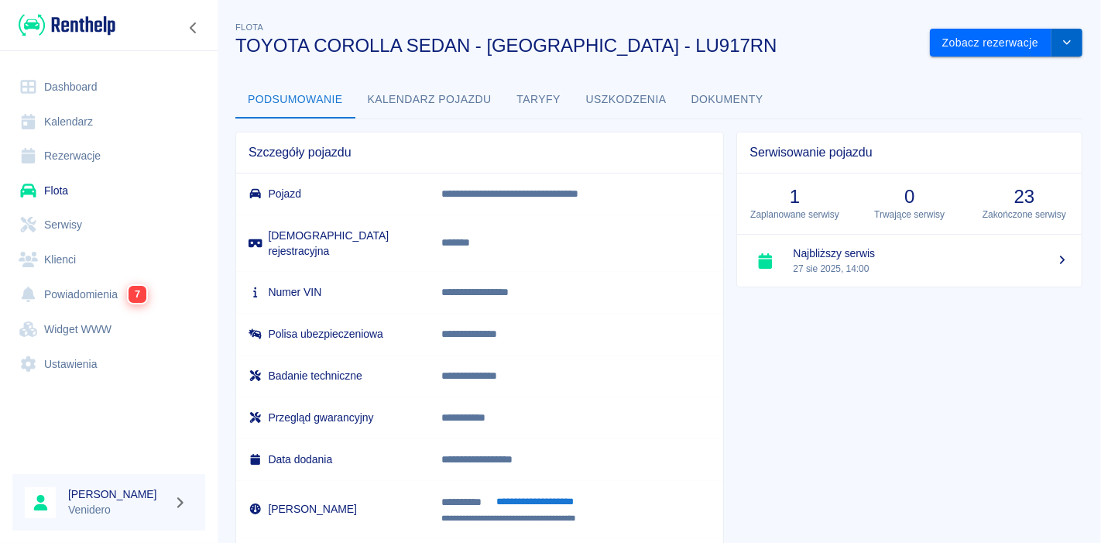
click at [1061, 43] on icon "drop-down" at bounding box center [1067, 42] width 12 height 10
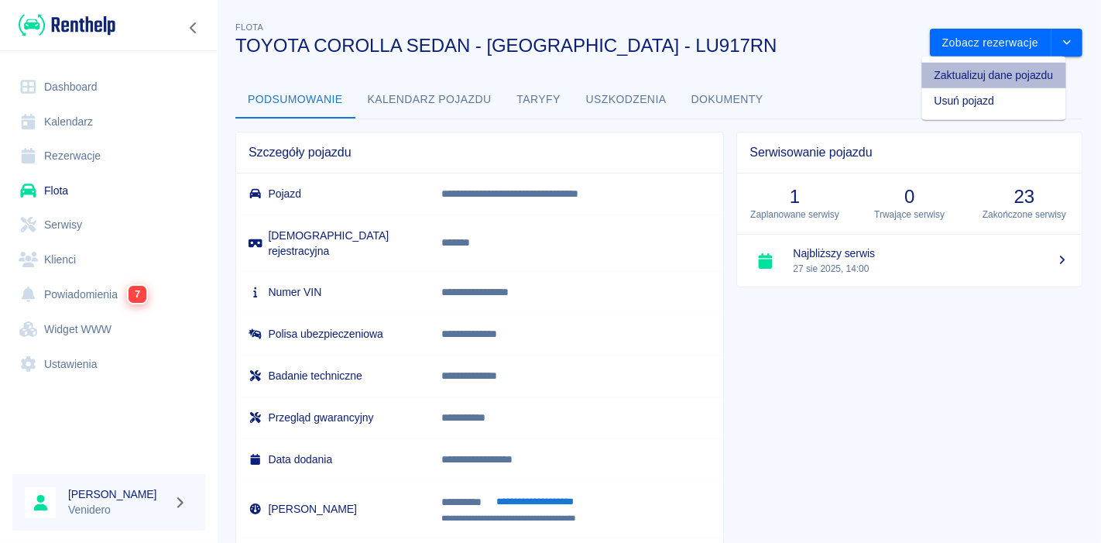
click at [986, 75] on li "Zaktualizuj dane pojazdu" at bounding box center [994, 76] width 144 height 26
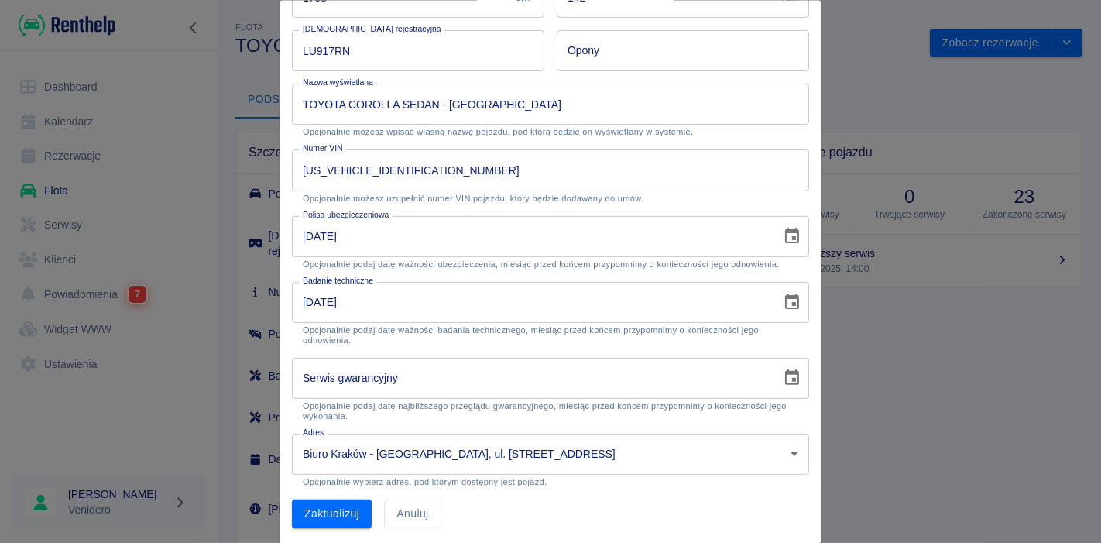
scroll to position [305, 0]
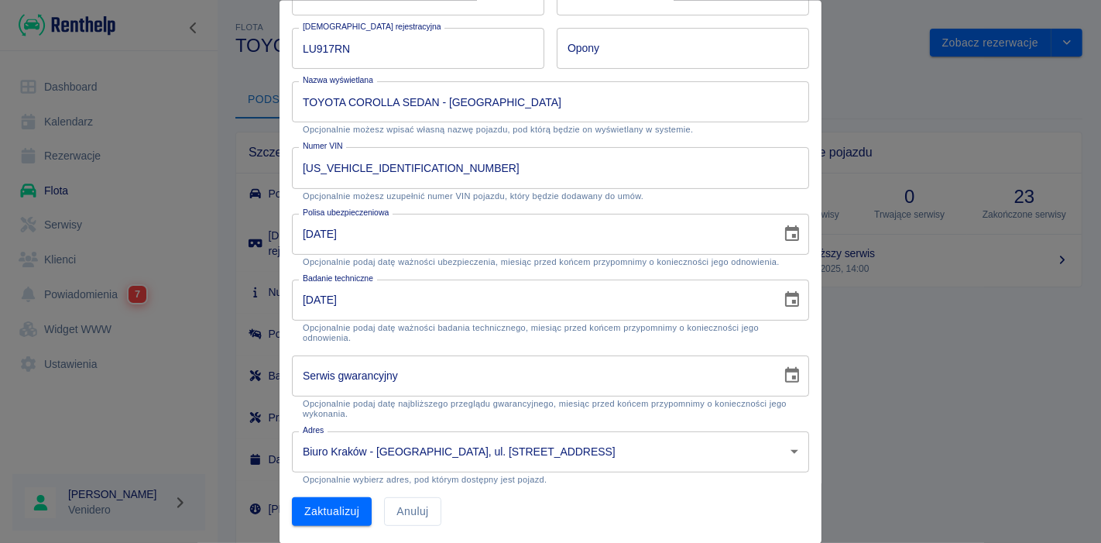
click at [785, 238] on icon "Choose date, selected date is 31 sie 2025" at bounding box center [792, 232] width 14 height 15
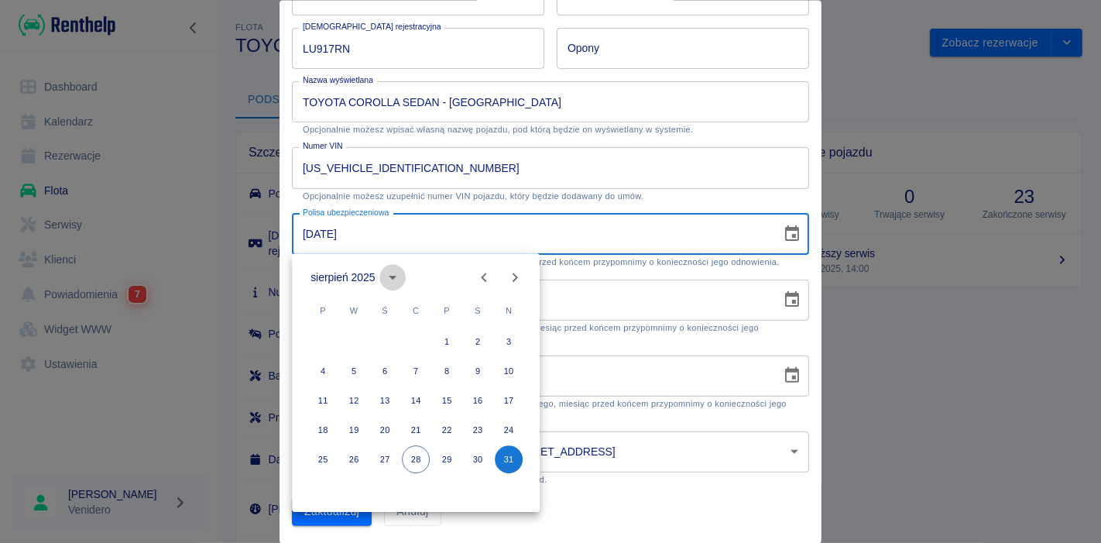
click at [395, 273] on icon "calendar view is open, switch to year view" at bounding box center [393, 277] width 19 height 19
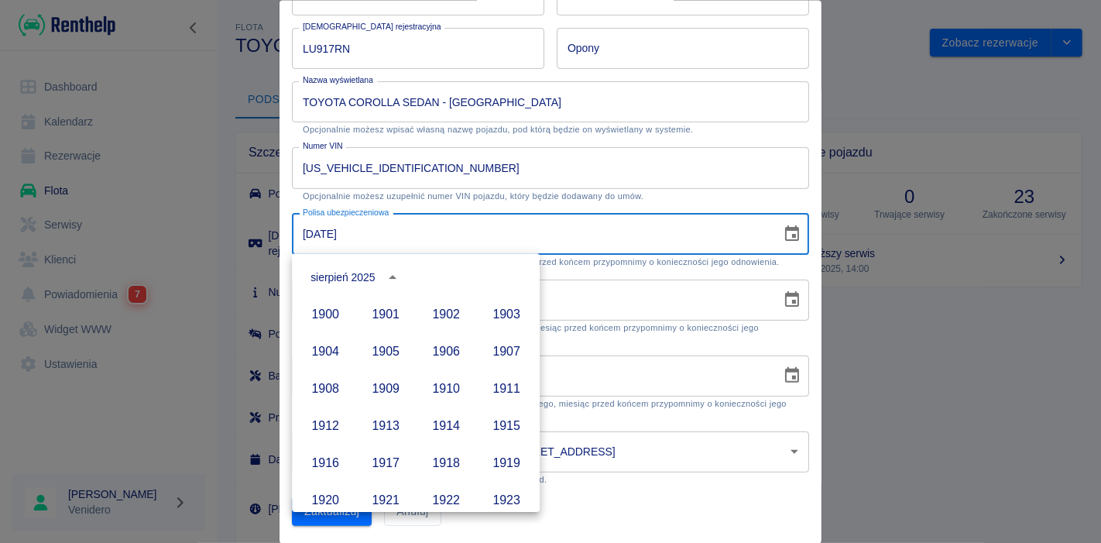
scroll to position [1062, 0]
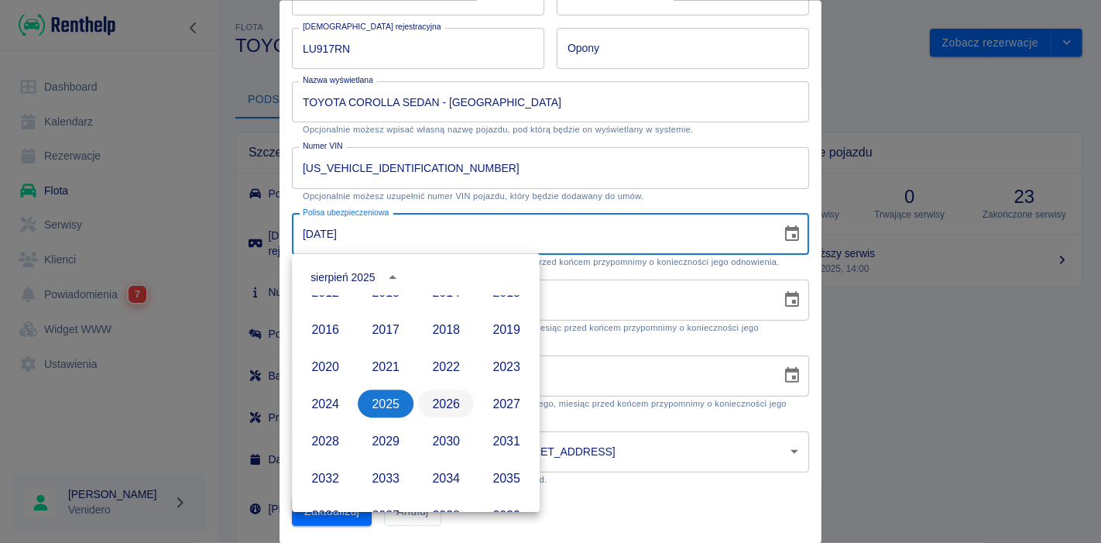
click at [434, 395] on button "2026" at bounding box center [446, 403] width 56 height 28
type input "[DATE]"
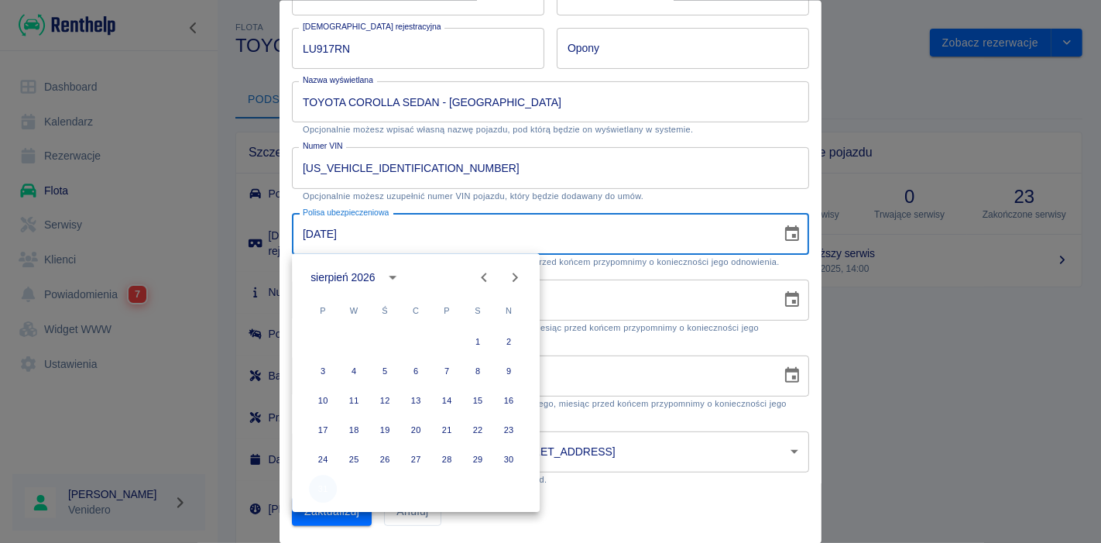
click at [319, 489] on button "31" at bounding box center [323, 489] width 28 height 28
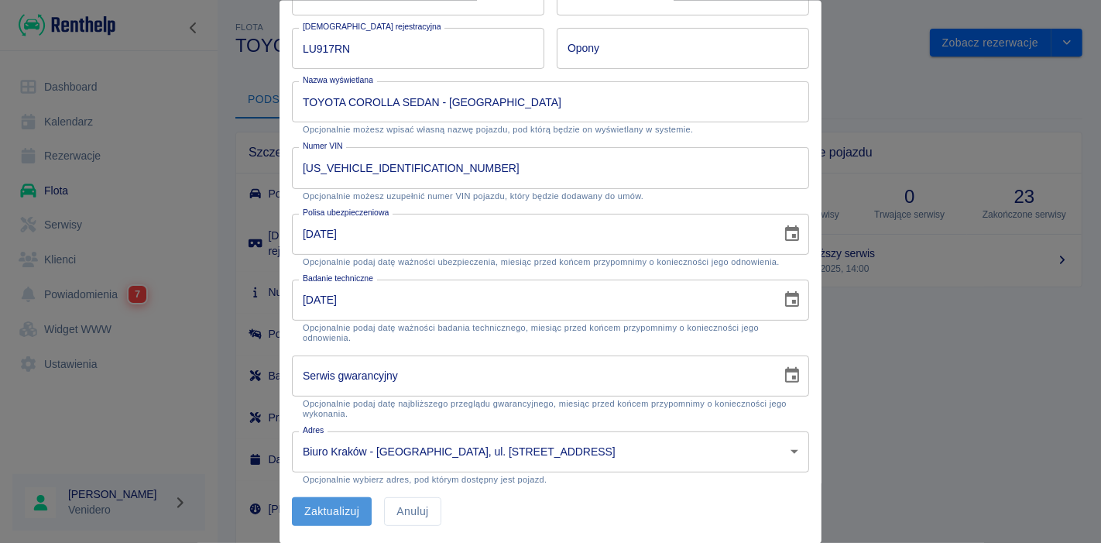
click at [314, 517] on button "Zaktualizuj" at bounding box center [332, 511] width 80 height 29
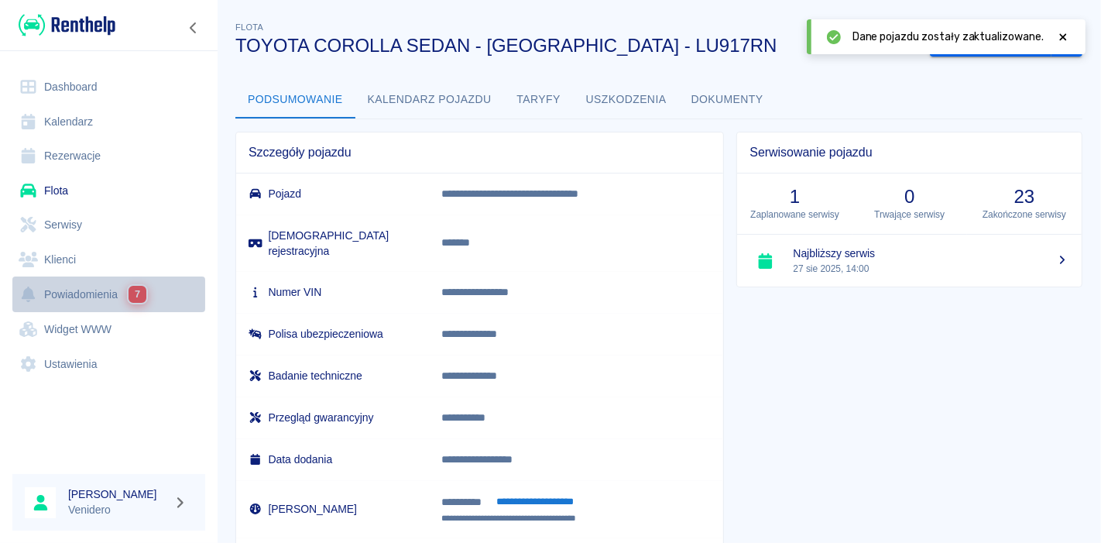
click at [74, 301] on link "Powiadomienia 7" at bounding box center [108, 294] width 193 height 36
